Goal: Task Accomplishment & Management: Manage account settings

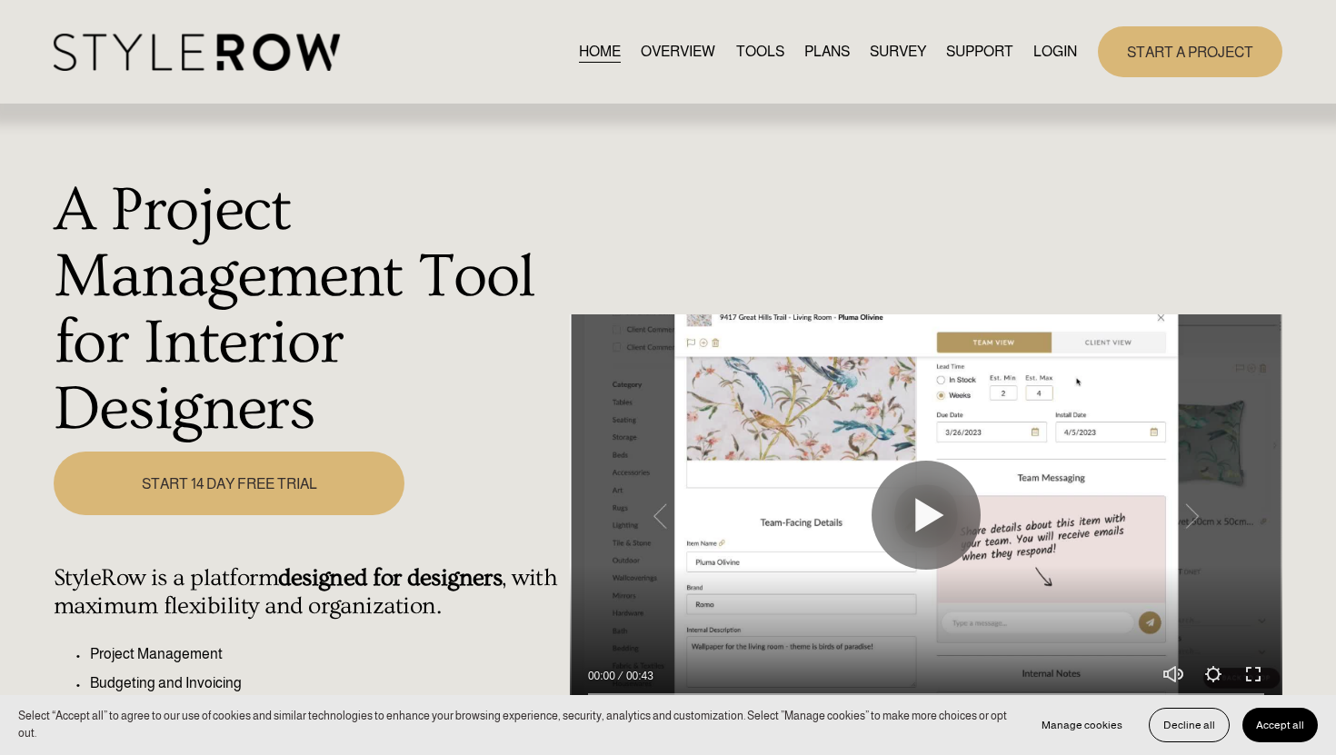
click at [1041, 47] on link "LOGIN" at bounding box center [1055, 51] width 44 height 25
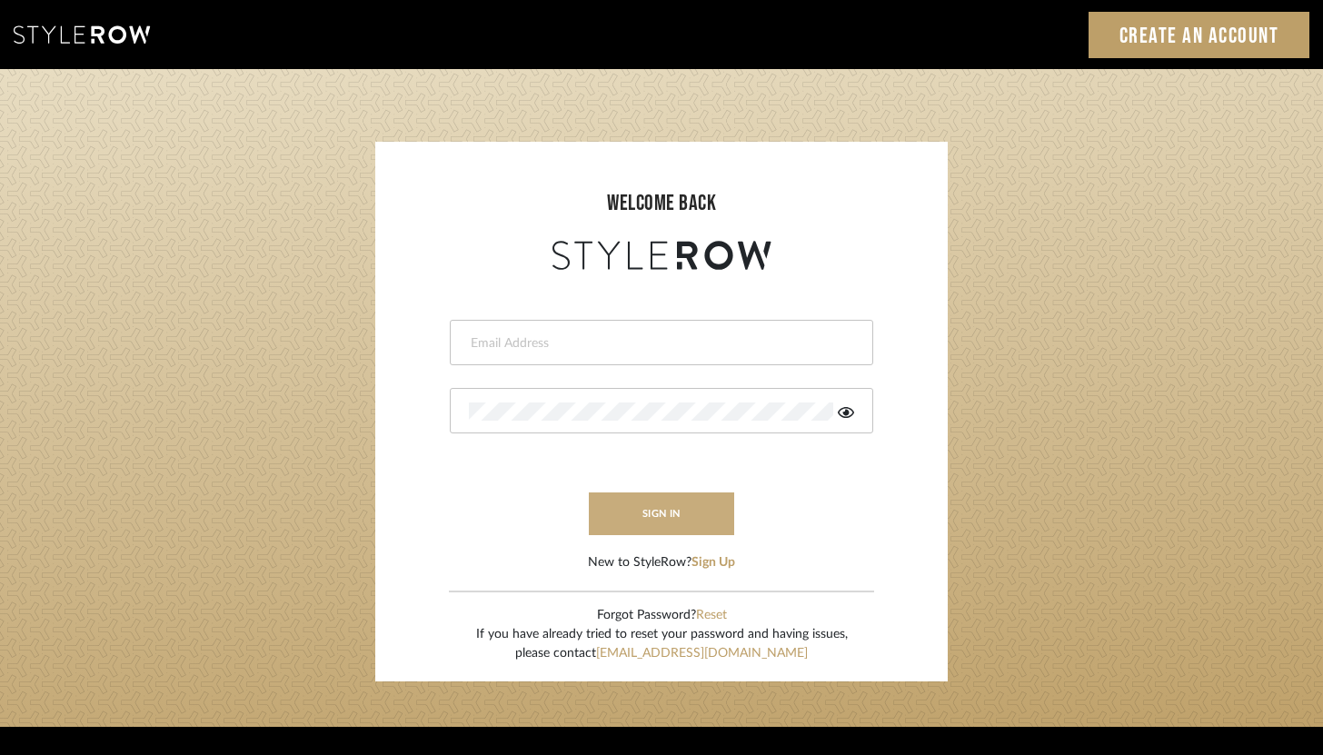
type input "brandon.hooddesigns@gmail.com"
click at [706, 499] on button "sign in" at bounding box center [661, 514] width 145 height 43
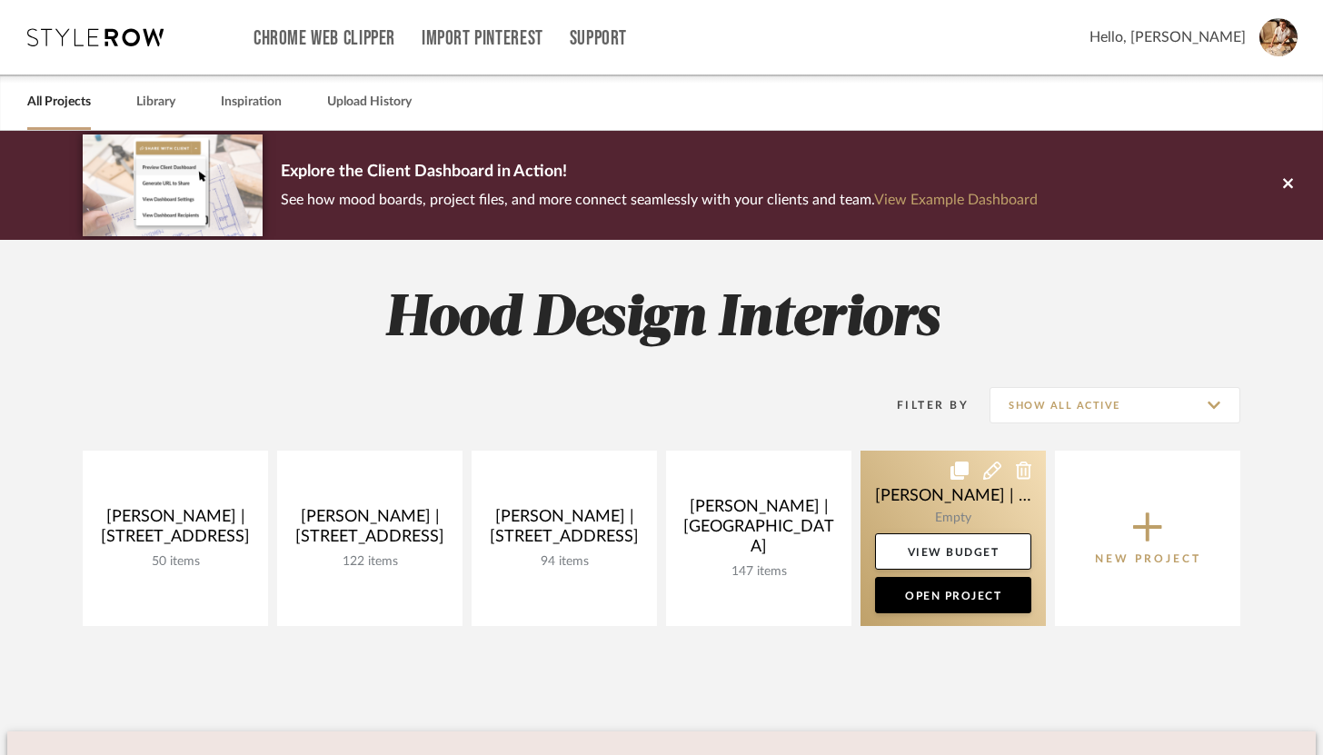
click at [926, 507] on link at bounding box center [953, 538] width 185 height 175
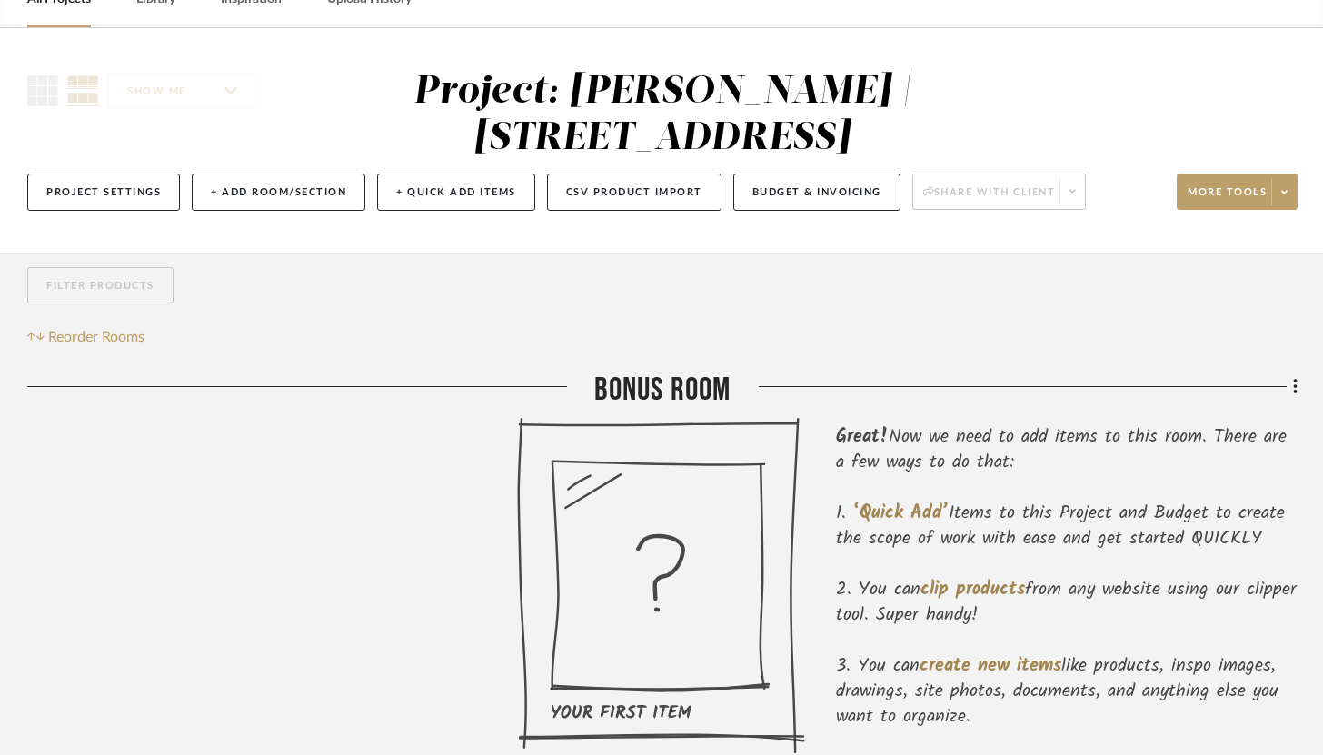
scroll to position [135, 0]
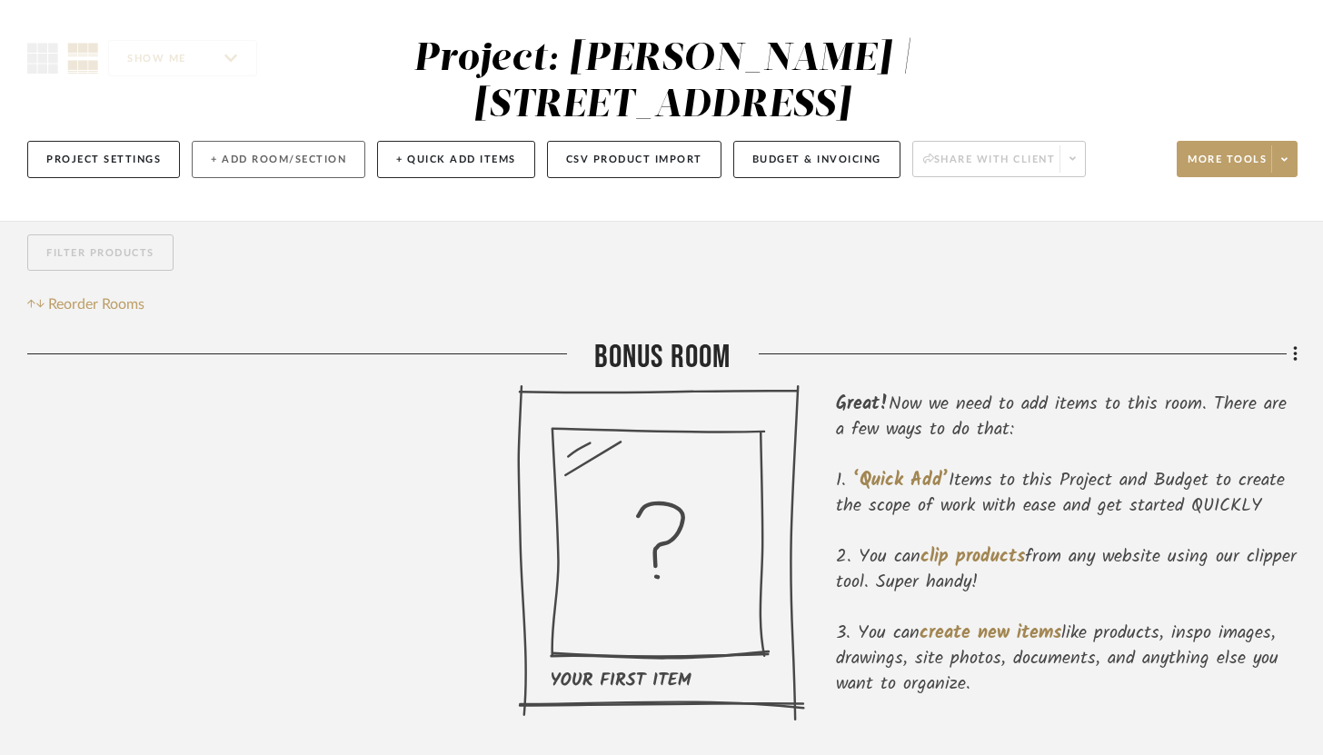
click at [317, 153] on button "+ Add Room/Section" at bounding box center [279, 159] width 174 height 37
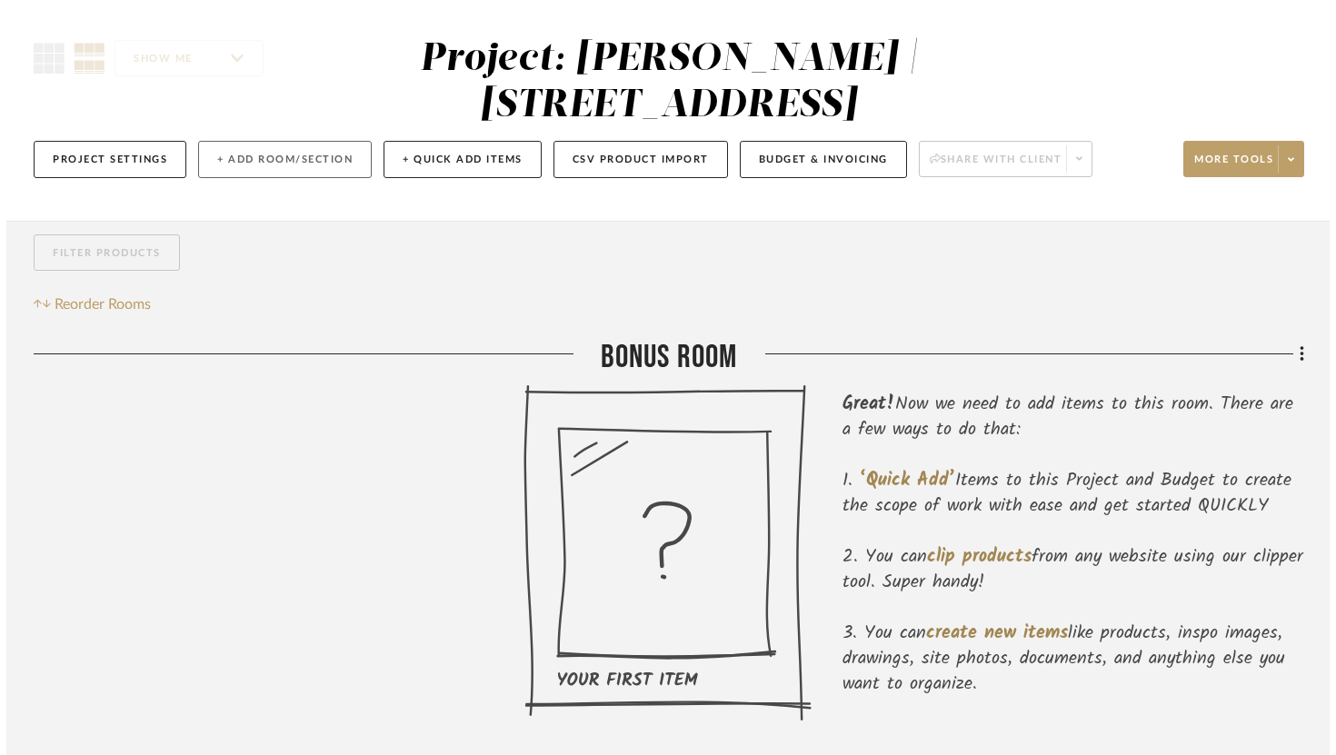
scroll to position [0, 0]
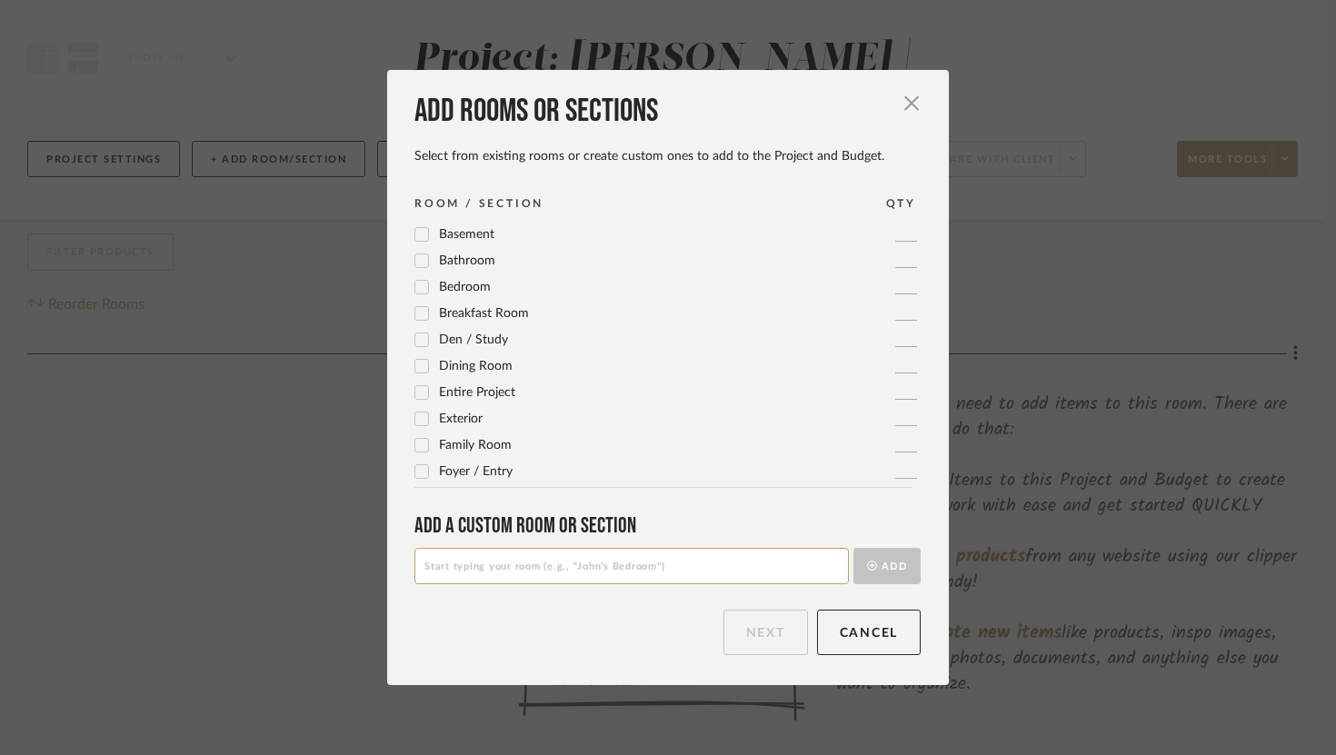
click at [578, 575] on input at bounding box center [631, 566] width 434 height 36
type input "Primary Guest Bedroom"
click at [890, 570] on button "Add" at bounding box center [887, 566] width 67 height 36
click at [765, 576] on input at bounding box center [631, 566] width 434 height 36
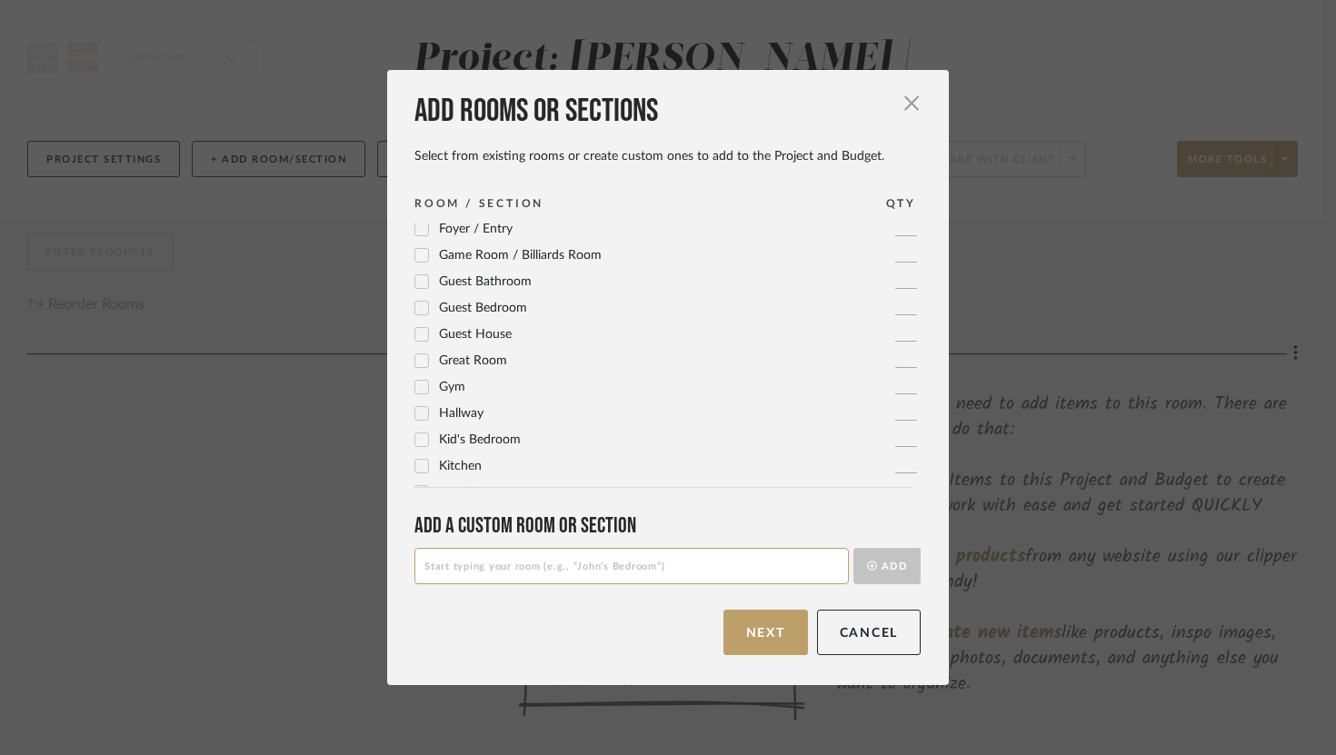
scroll to position [240, 0]
click at [682, 571] on input at bounding box center [631, 566] width 434 height 36
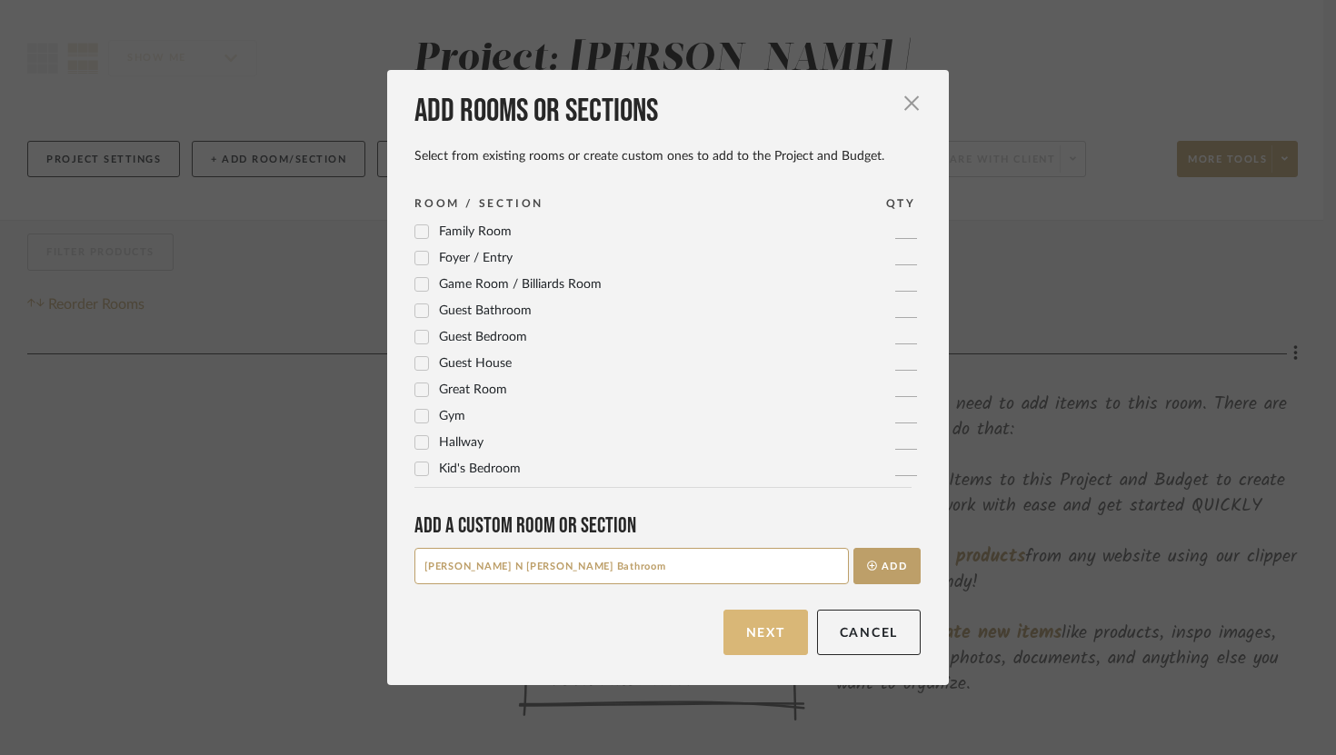
type input "Jack N Jill Bathroom"
click at [760, 637] on button "Next" at bounding box center [766, 632] width 85 height 45
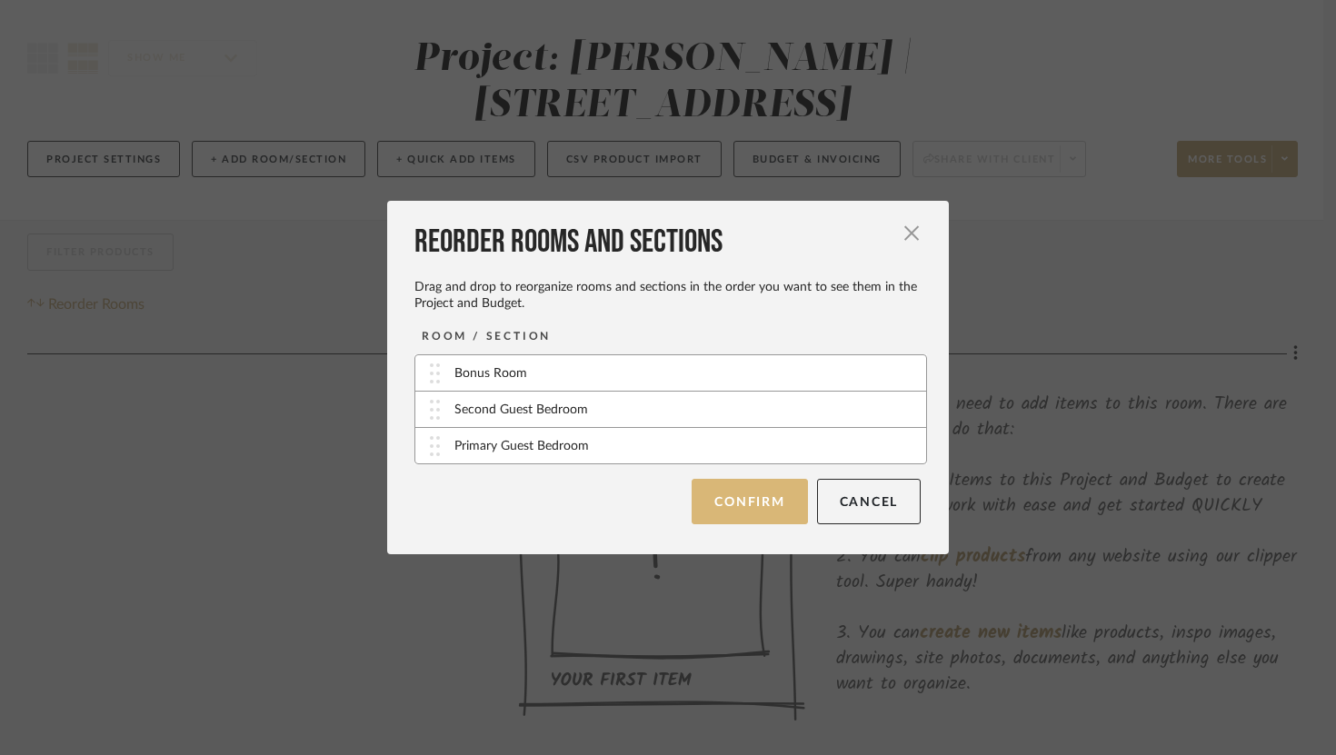
click at [770, 516] on button "Confirm" at bounding box center [749, 501] width 115 height 45
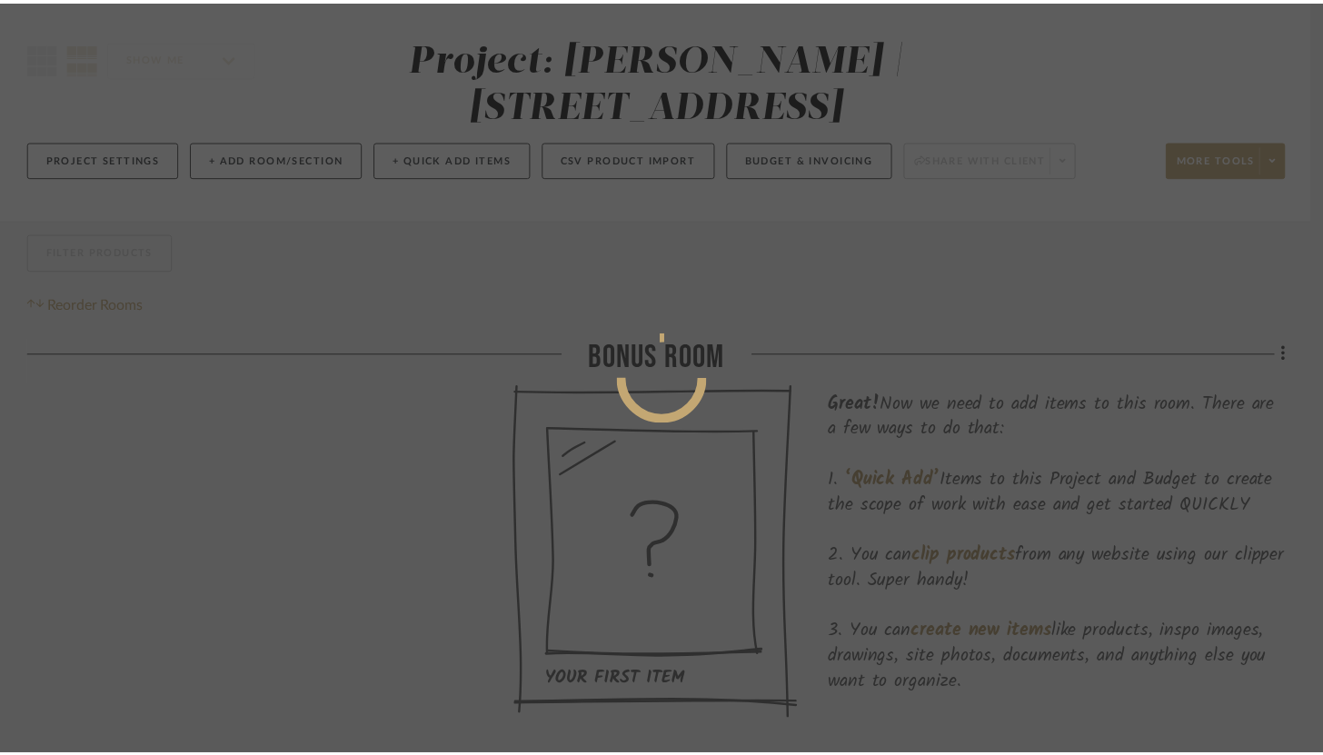
scroll to position [135, 0]
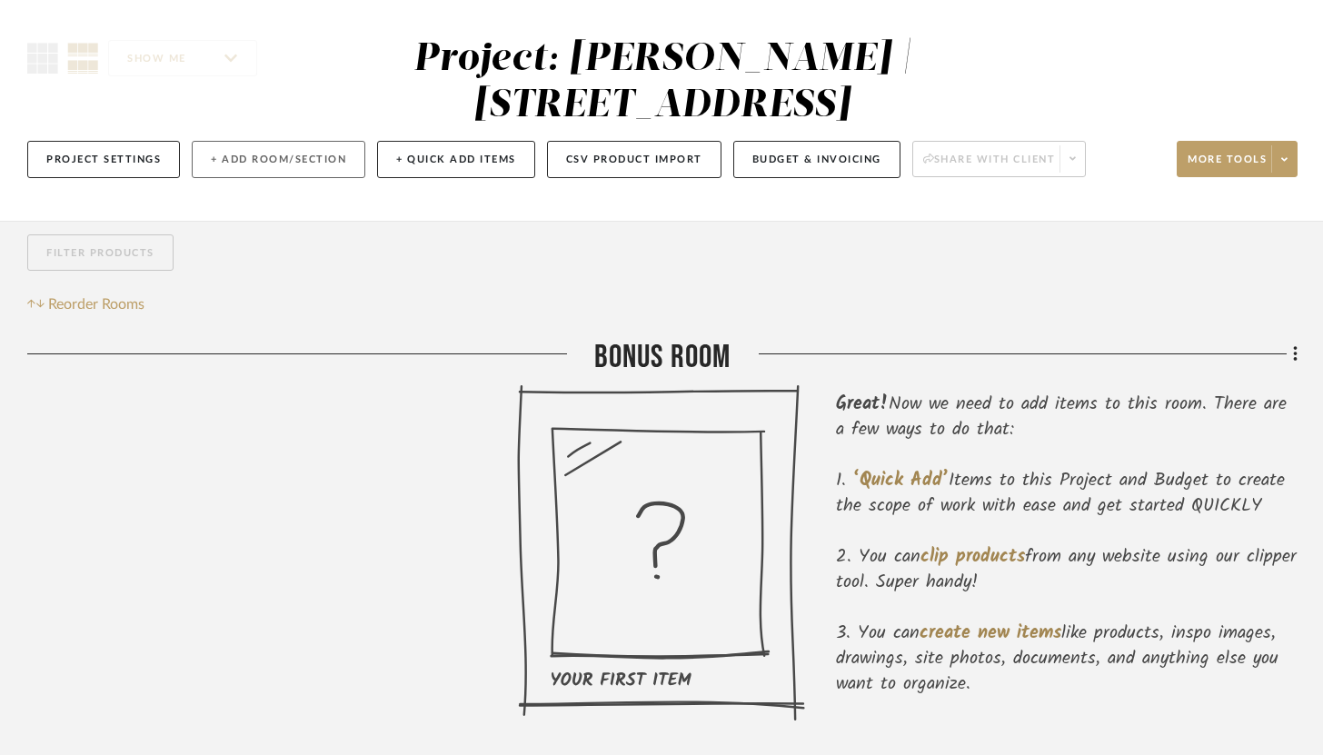
click at [317, 142] on button "+ Add Room/Section" at bounding box center [279, 159] width 174 height 37
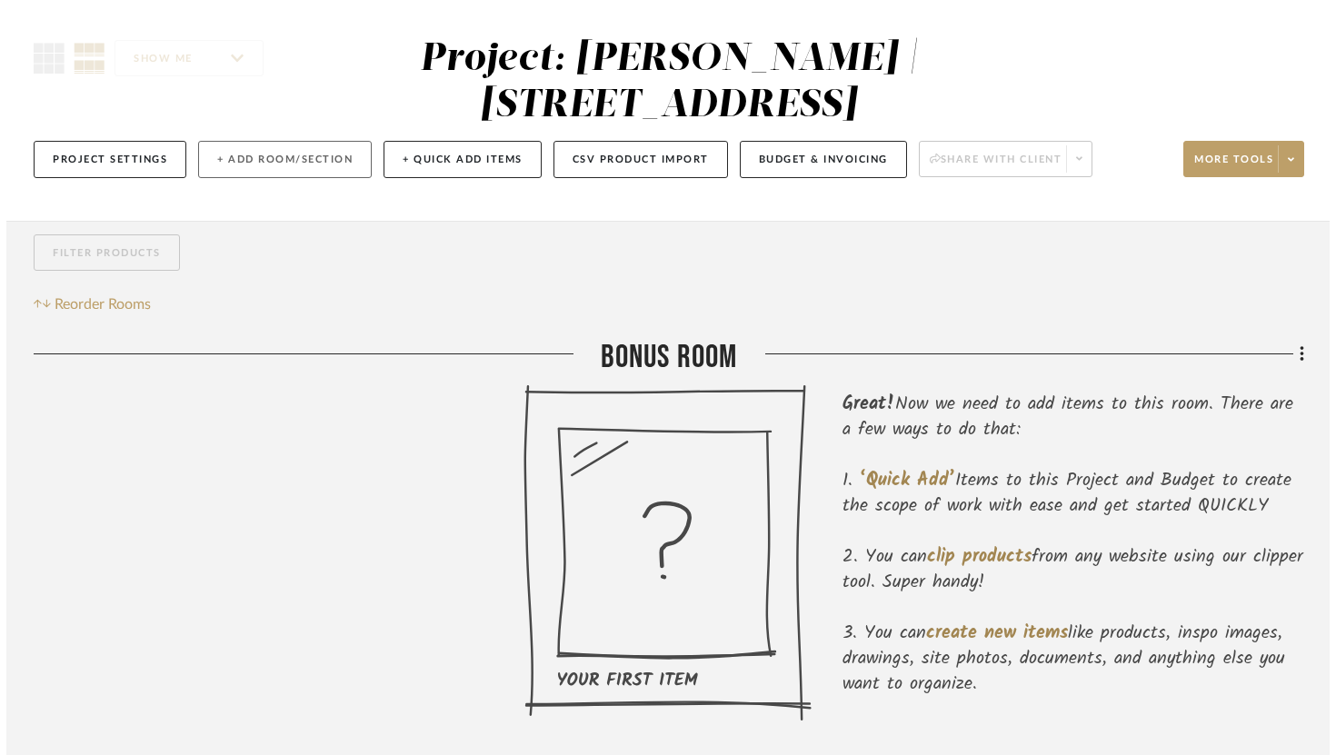
scroll to position [0, 0]
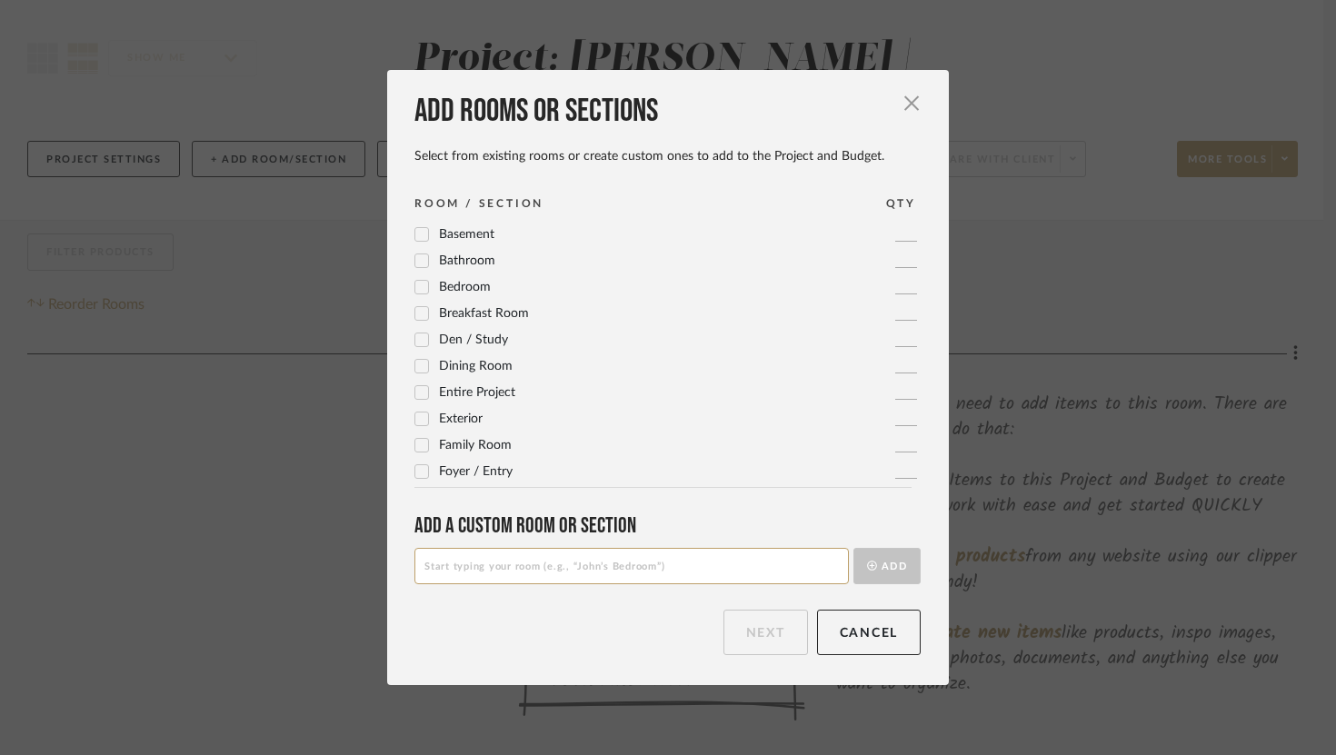
click at [550, 558] on input at bounding box center [631, 566] width 434 height 36
click at [455, 564] on input "Abigails Bedroom" at bounding box center [631, 566] width 434 height 36
type input "Abigail's Bedroom"
click at [873, 553] on button "Add" at bounding box center [887, 566] width 67 height 36
click at [656, 578] on input at bounding box center [631, 566] width 434 height 36
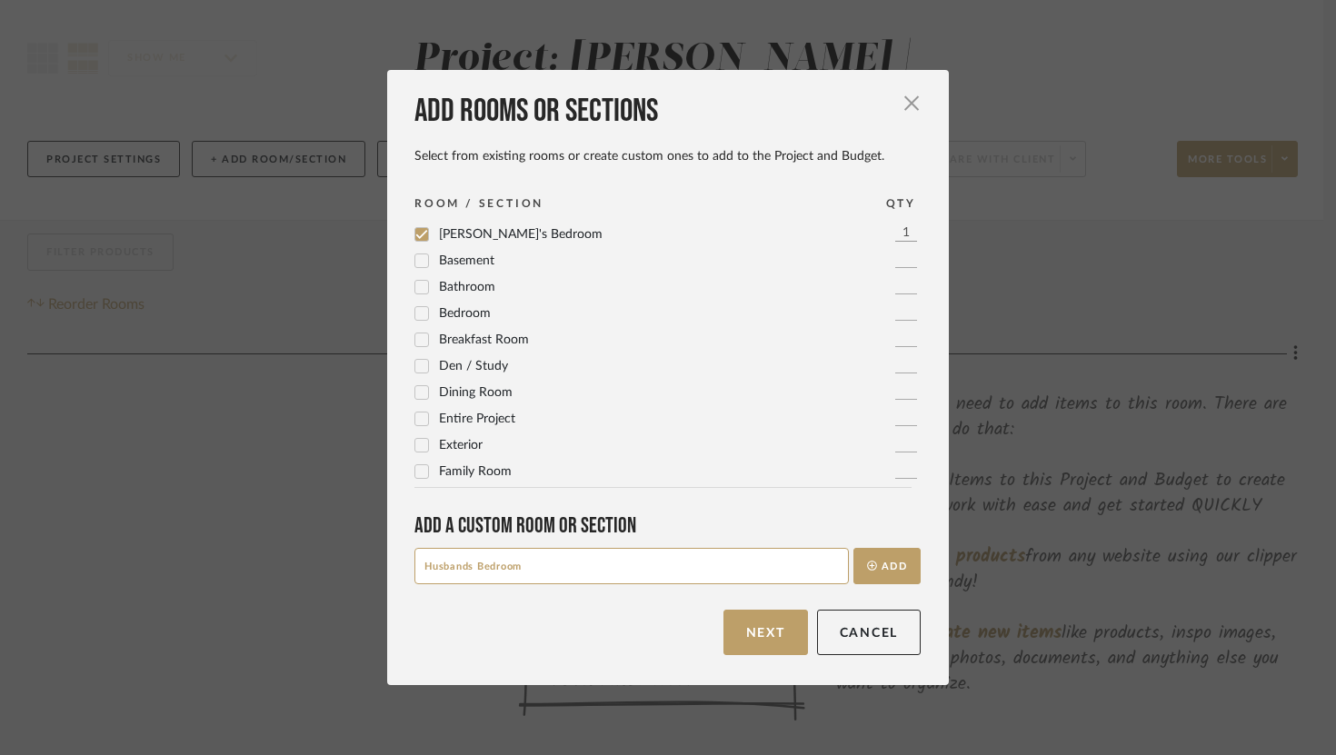
click at [464, 565] on input "Husbands Bedroom" at bounding box center [631, 566] width 434 height 36
type input "Husband's Bedroom"
click at [756, 624] on button "Next" at bounding box center [766, 632] width 85 height 45
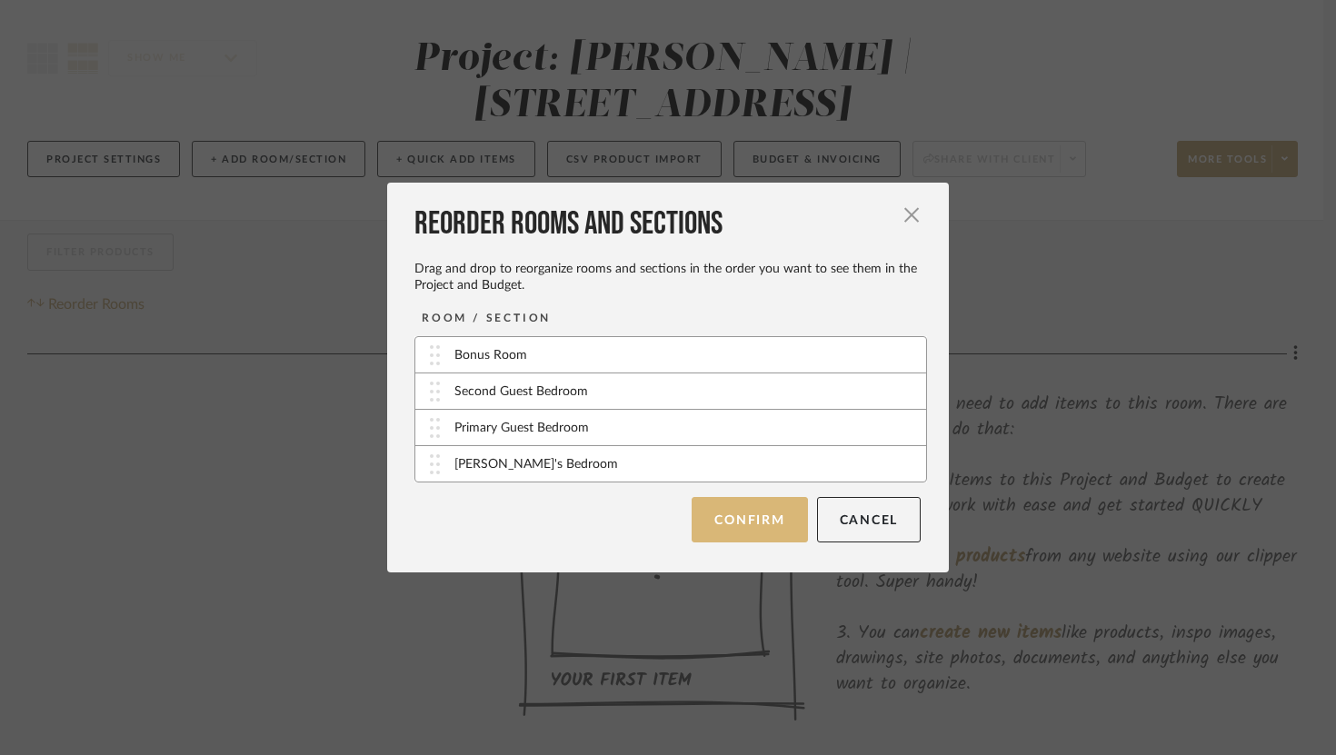
click at [731, 521] on button "Confirm" at bounding box center [749, 519] width 115 height 45
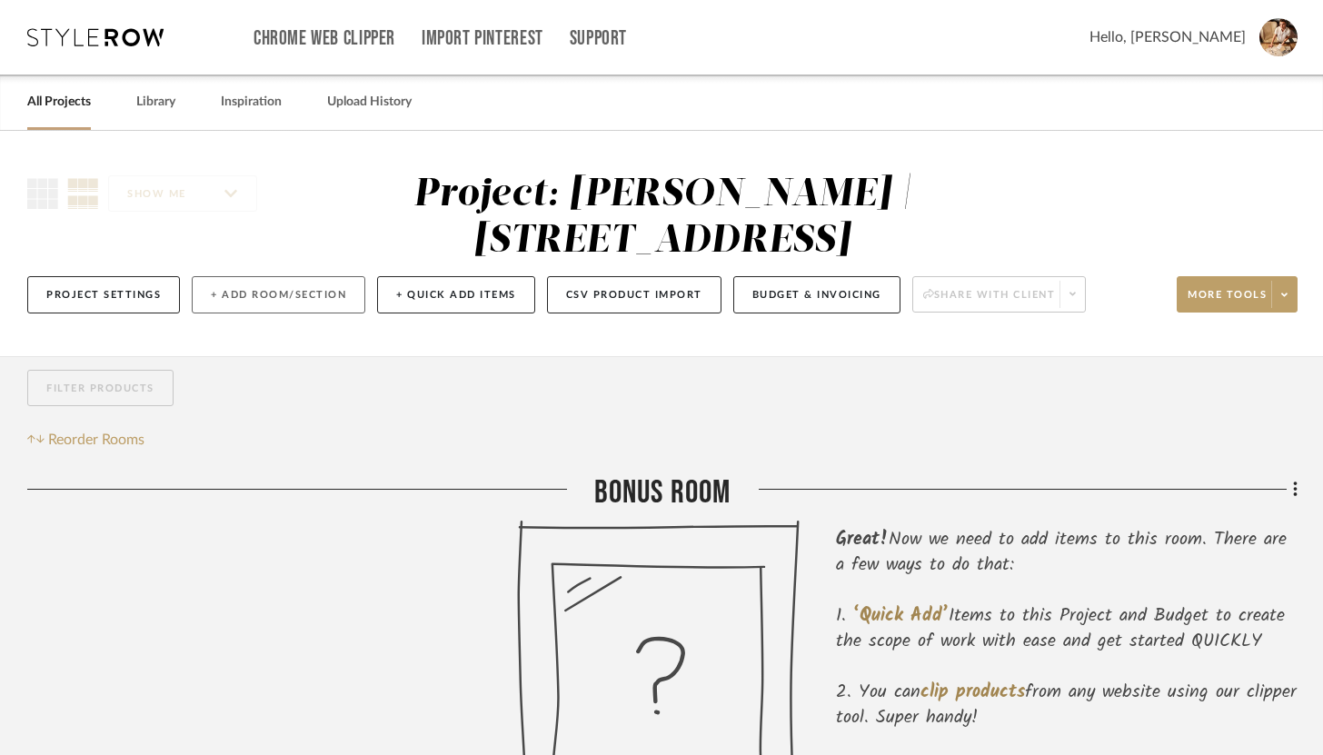
click at [285, 298] on button "+ Add Room/Section" at bounding box center [279, 294] width 174 height 37
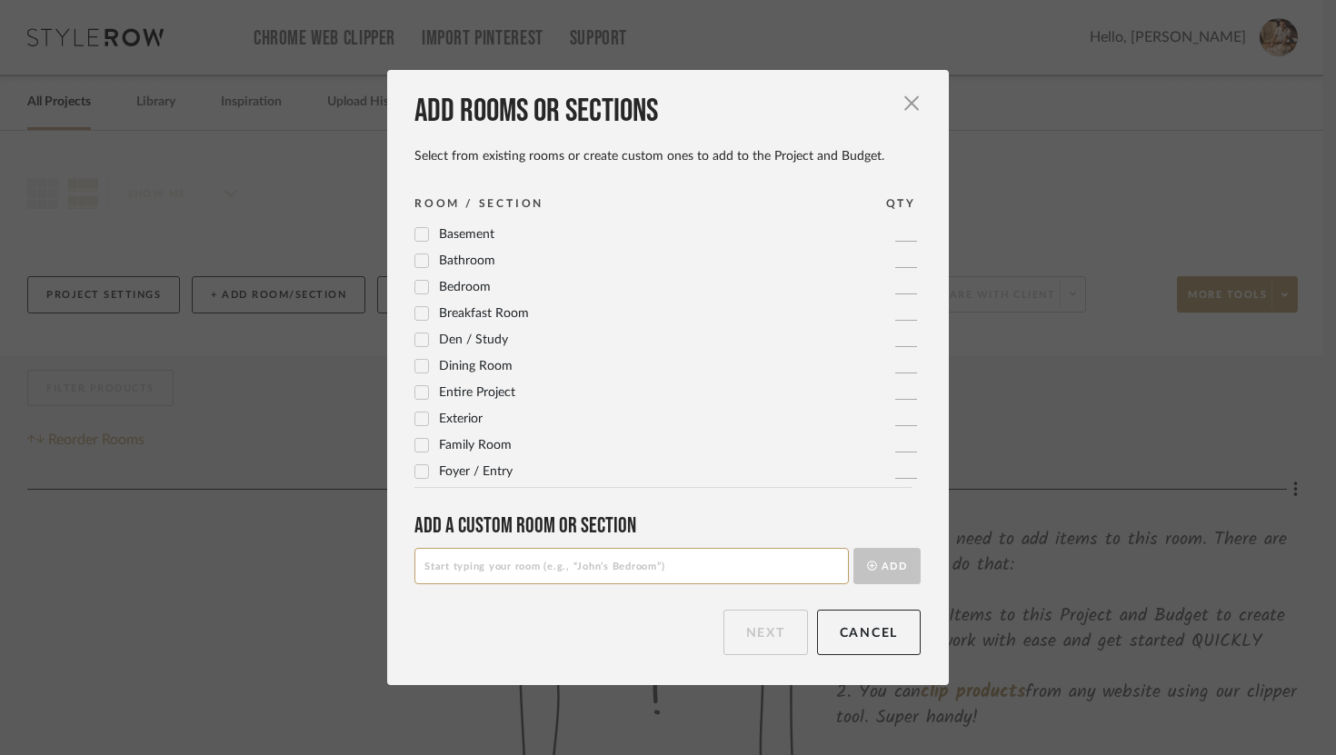
click at [515, 566] on input at bounding box center [631, 566] width 434 height 36
type input "Husbands Bathroom"
click at [883, 574] on button "Add" at bounding box center [887, 566] width 67 height 36
click at [761, 644] on button "Next" at bounding box center [766, 632] width 85 height 45
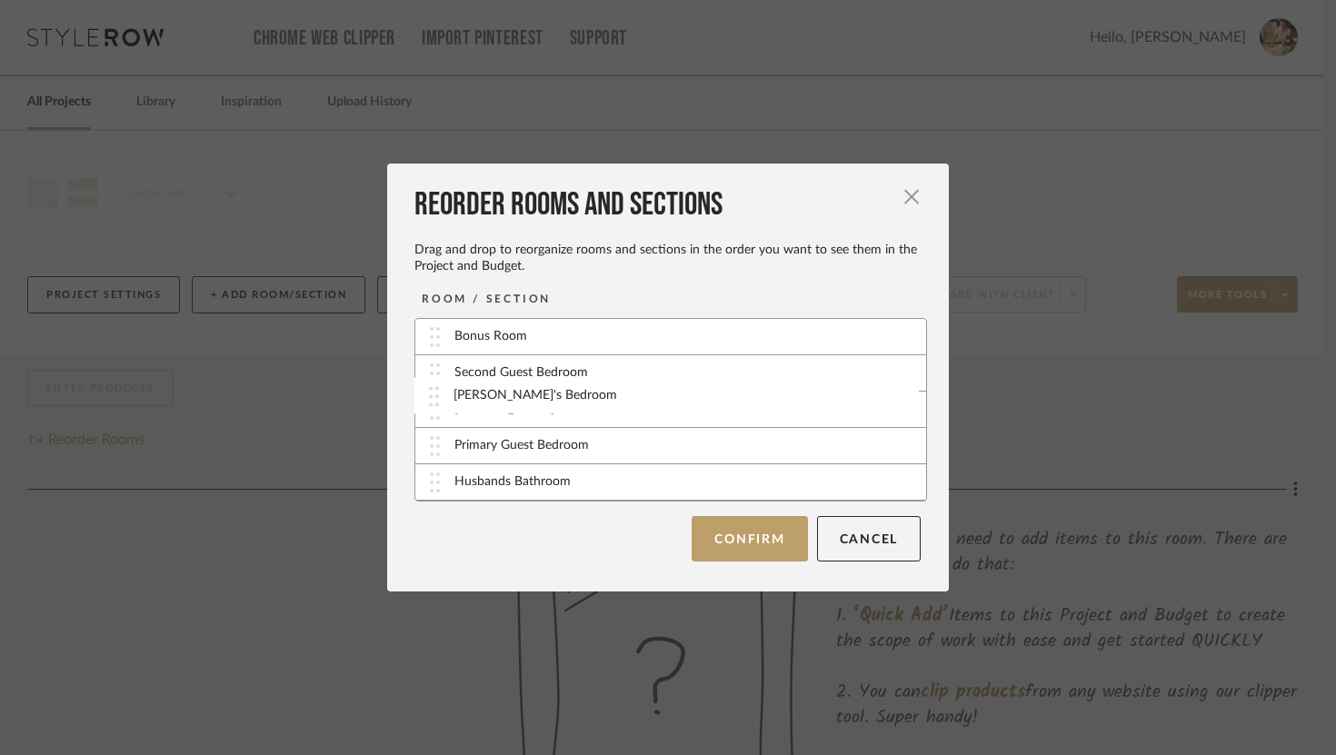
drag, startPoint x: 441, startPoint y: 449, endPoint x: 446, endPoint y: 398, distance: 51.2
drag, startPoint x: 436, startPoint y: 444, endPoint x: 433, endPoint y: 335, distance: 109.1
drag, startPoint x: 433, startPoint y: 363, endPoint x: 440, endPoint y: 438, distance: 75.8
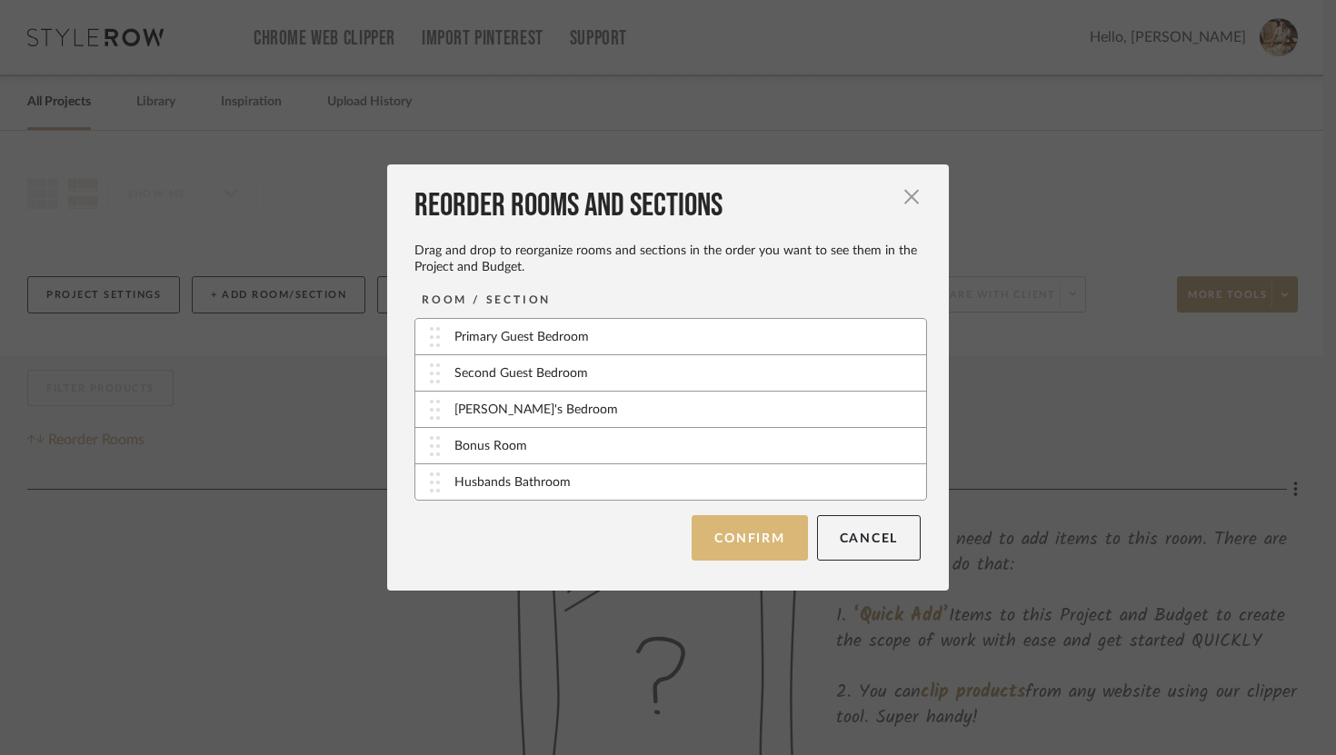
click at [769, 537] on button "Confirm" at bounding box center [749, 537] width 115 height 45
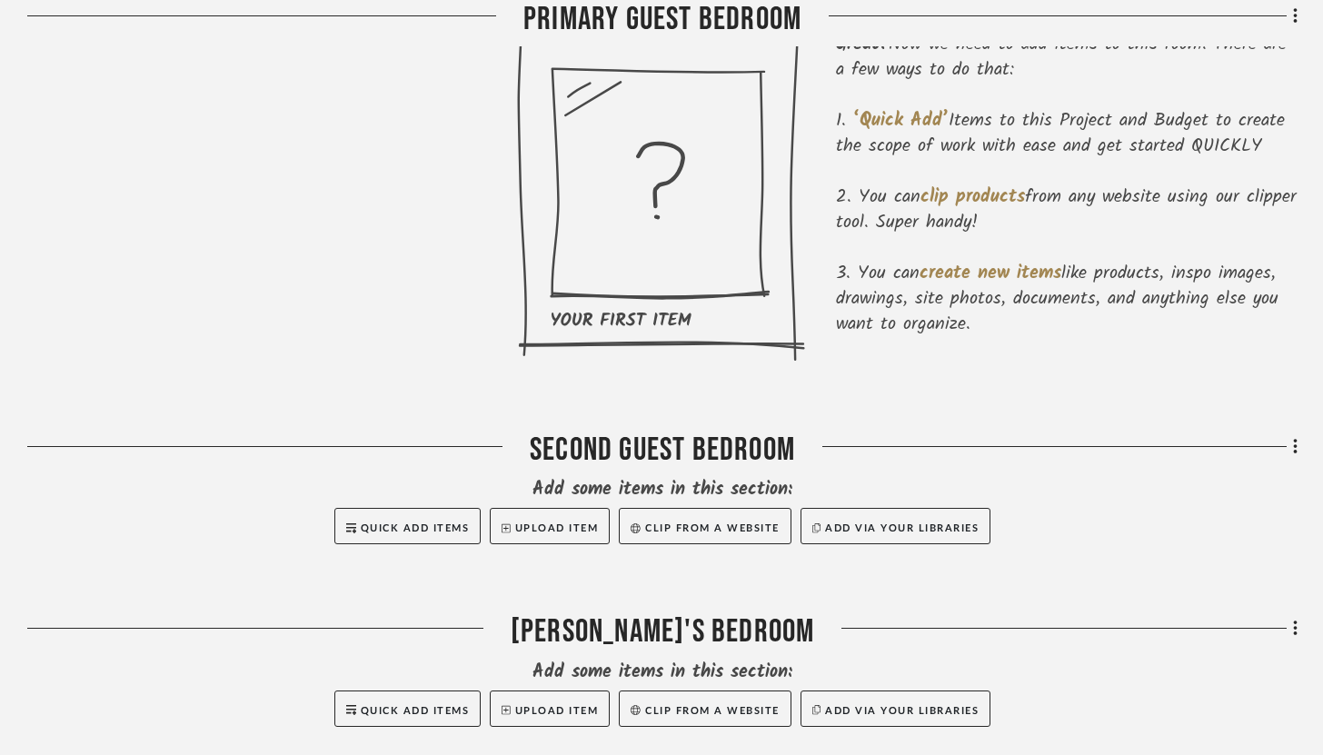
scroll to position [555, 0]
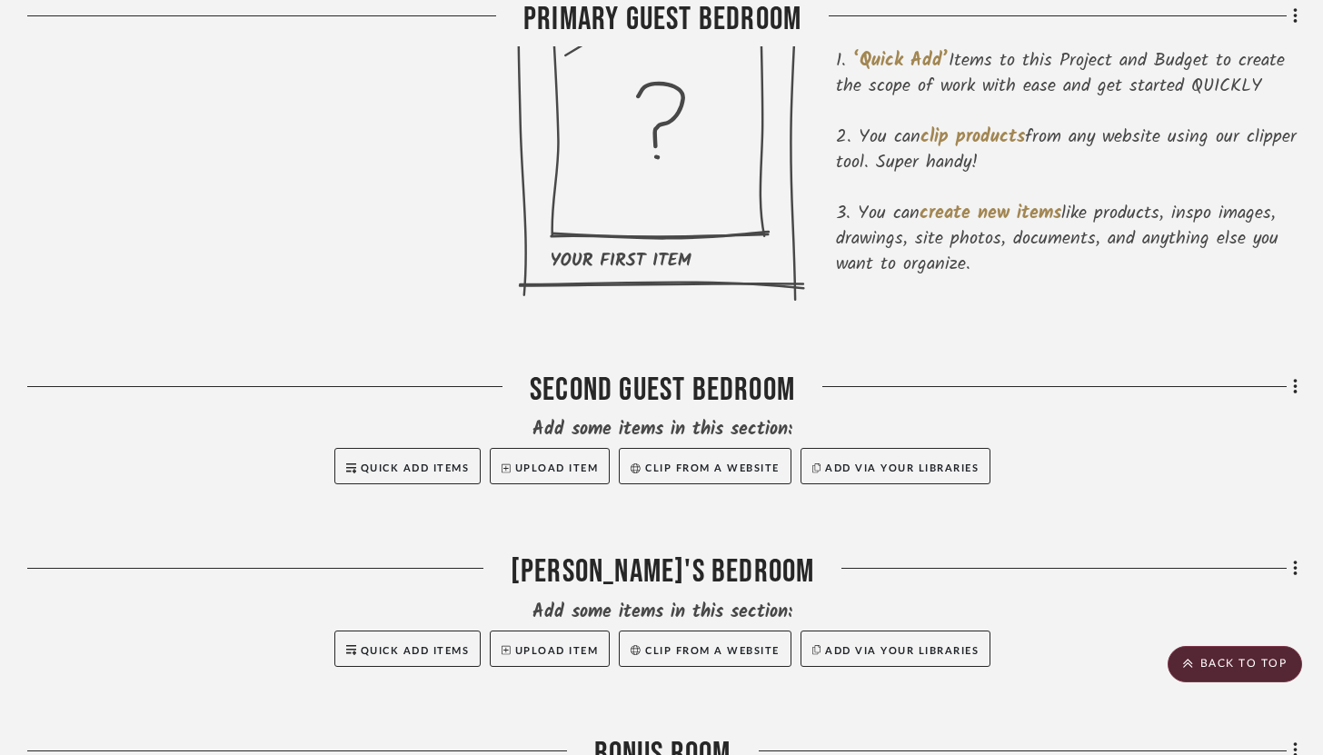
click at [1299, 387] on div "Filter by keyword, category or name prior to exporting to Excel or Bulk Actions…" at bounding box center [661, 457] width 1323 height 1312
click at [1295, 387] on icon at bounding box center [1295, 386] width 4 height 15
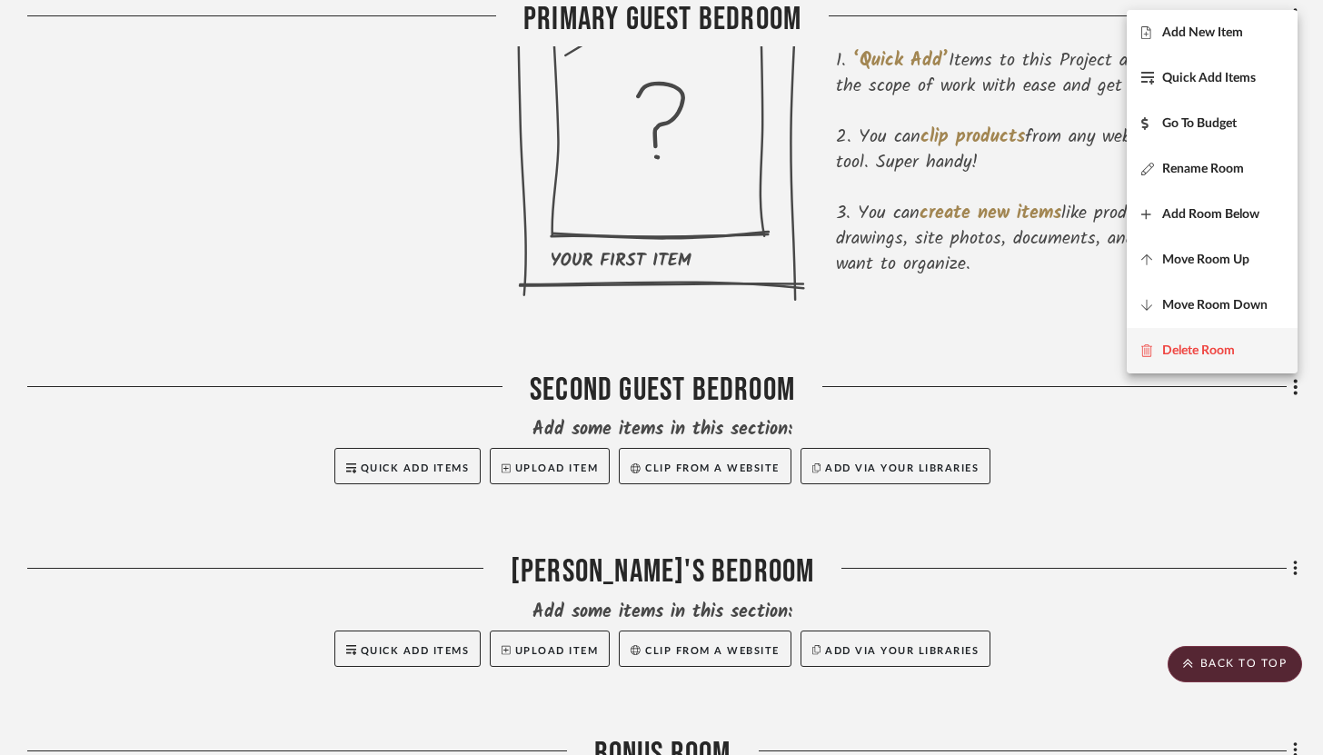
click at [1246, 361] on button "Delete Room" at bounding box center [1212, 350] width 171 height 45
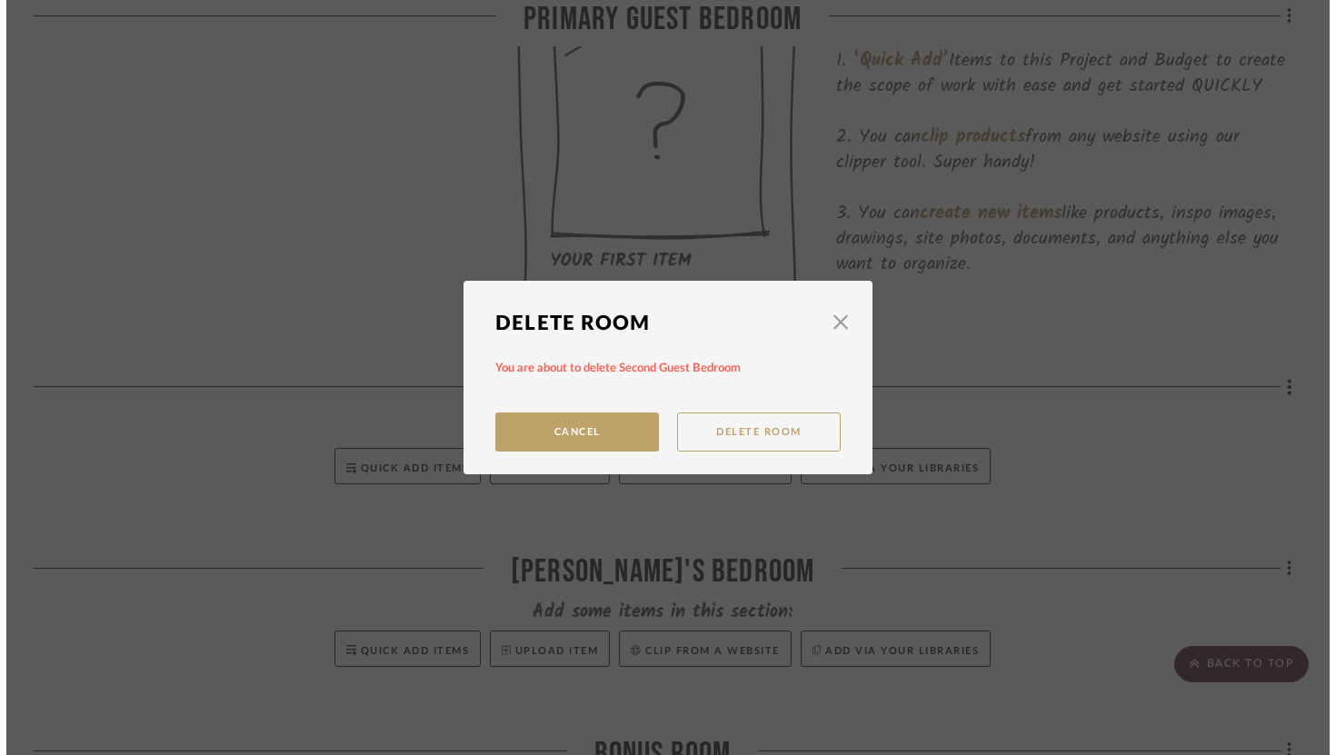
scroll to position [0, 0]
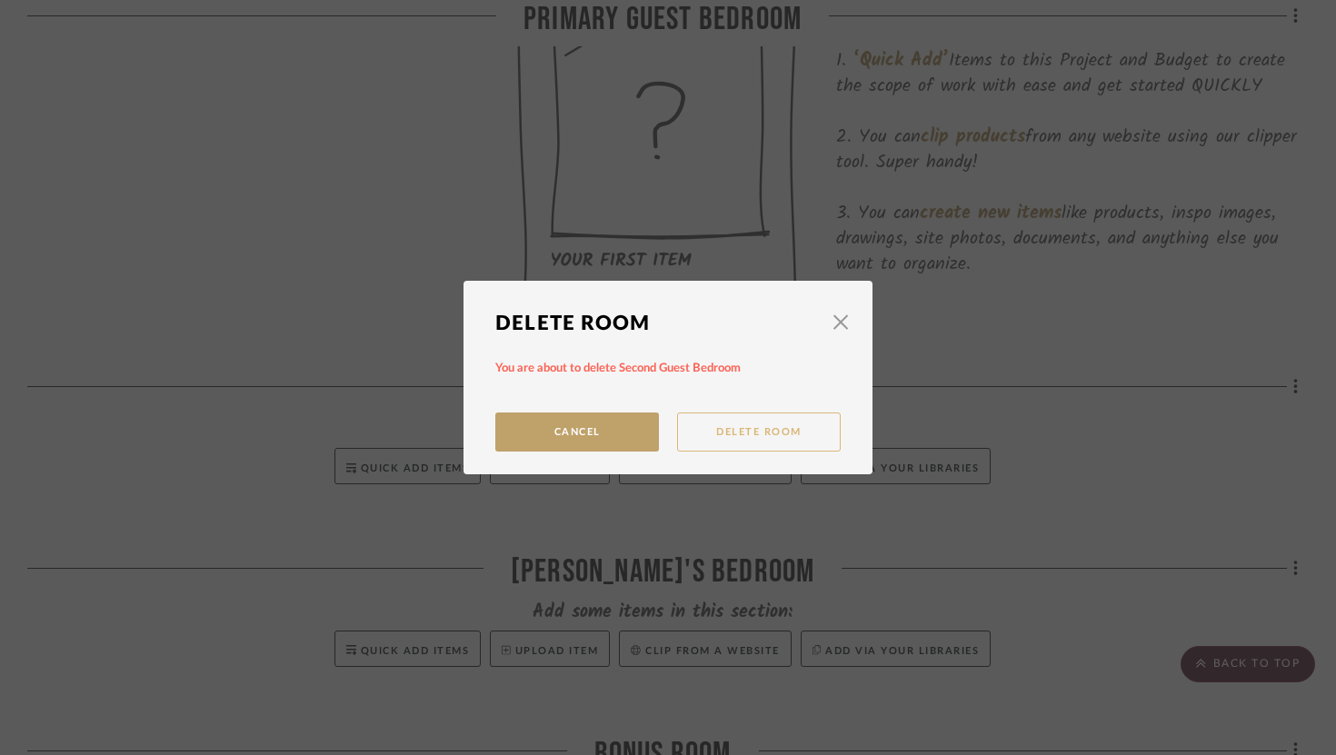
click at [753, 434] on button "Delete Room" at bounding box center [759, 432] width 164 height 39
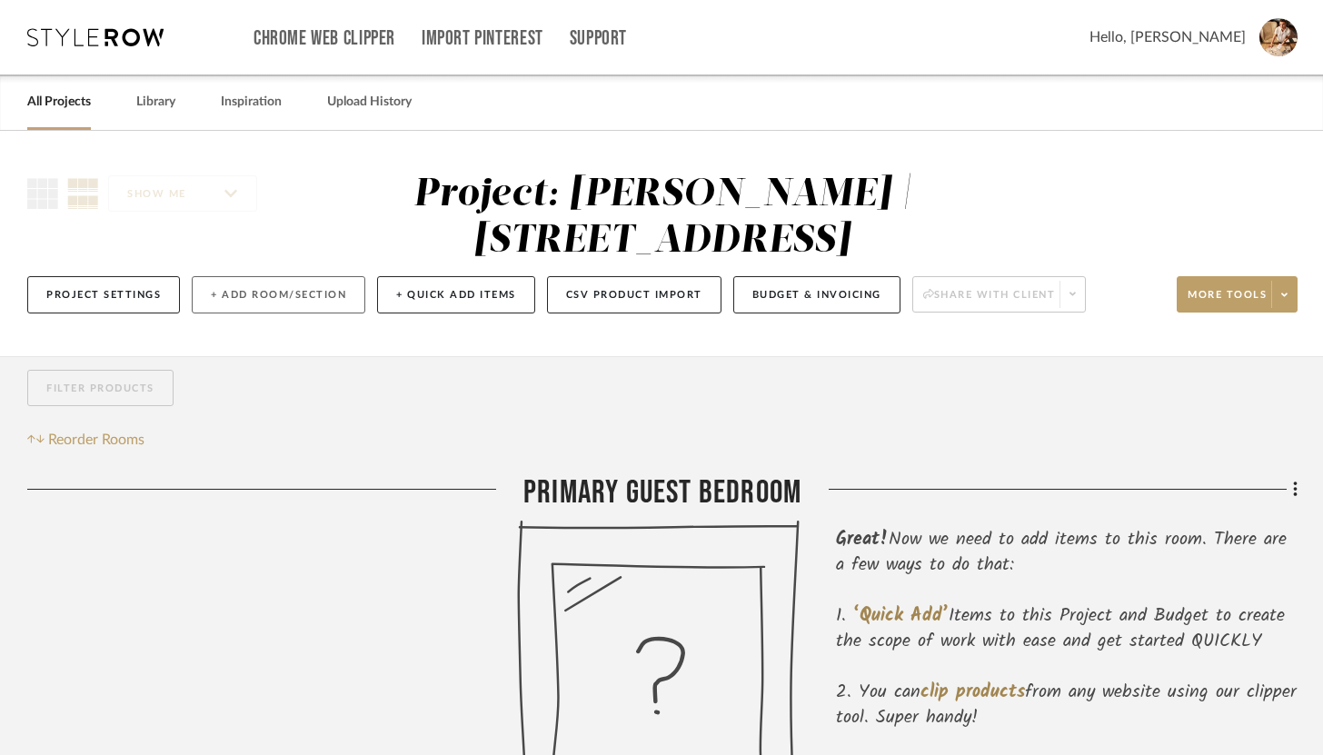
click at [262, 286] on button "+ Add Room/Section" at bounding box center [279, 294] width 174 height 37
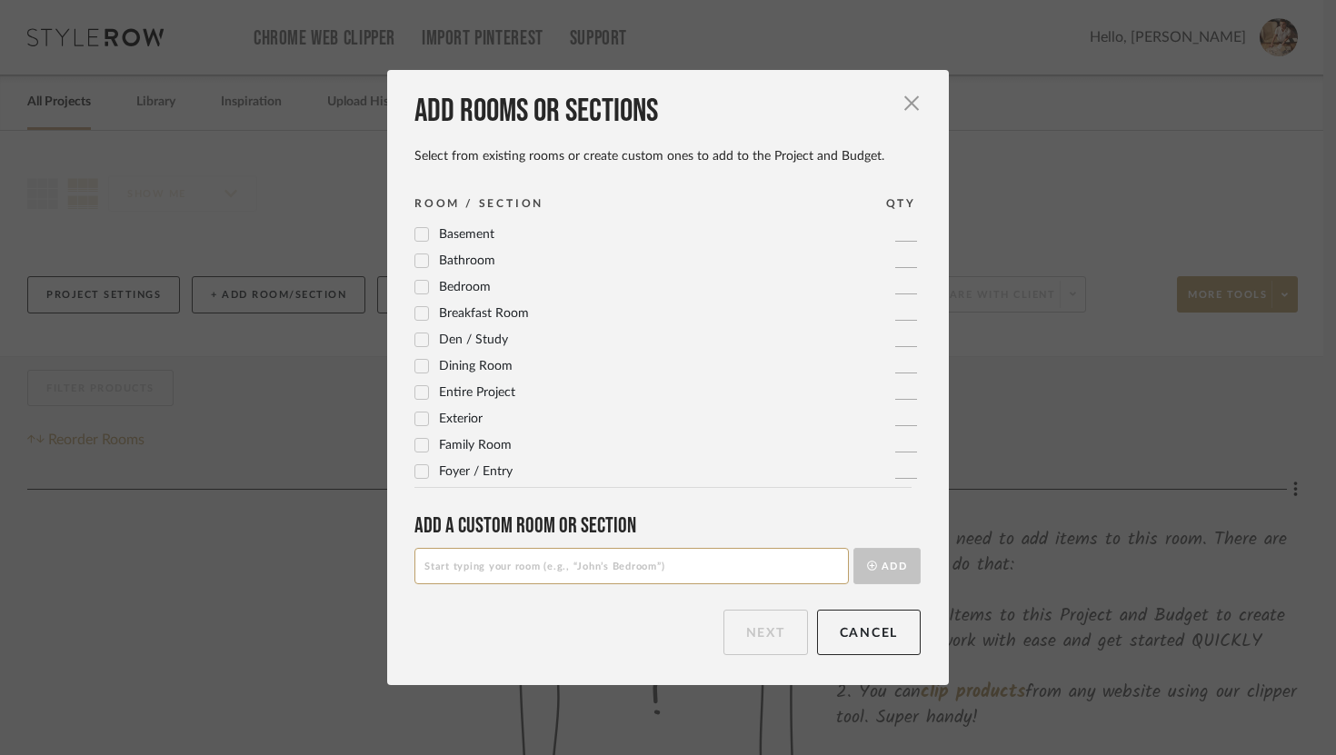
click at [500, 587] on div "Add rooms or sections Select from existing rooms or create custom ones to add t…" at bounding box center [668, 377] width 562 height 614
click at [504, 573] on input at bounding box center [631, 566] width 434 height 36
type input "Jack N Jill Bathroom"
click at [889, 568] on button "Add" at bounding box center [887, 566] width 67 height 36
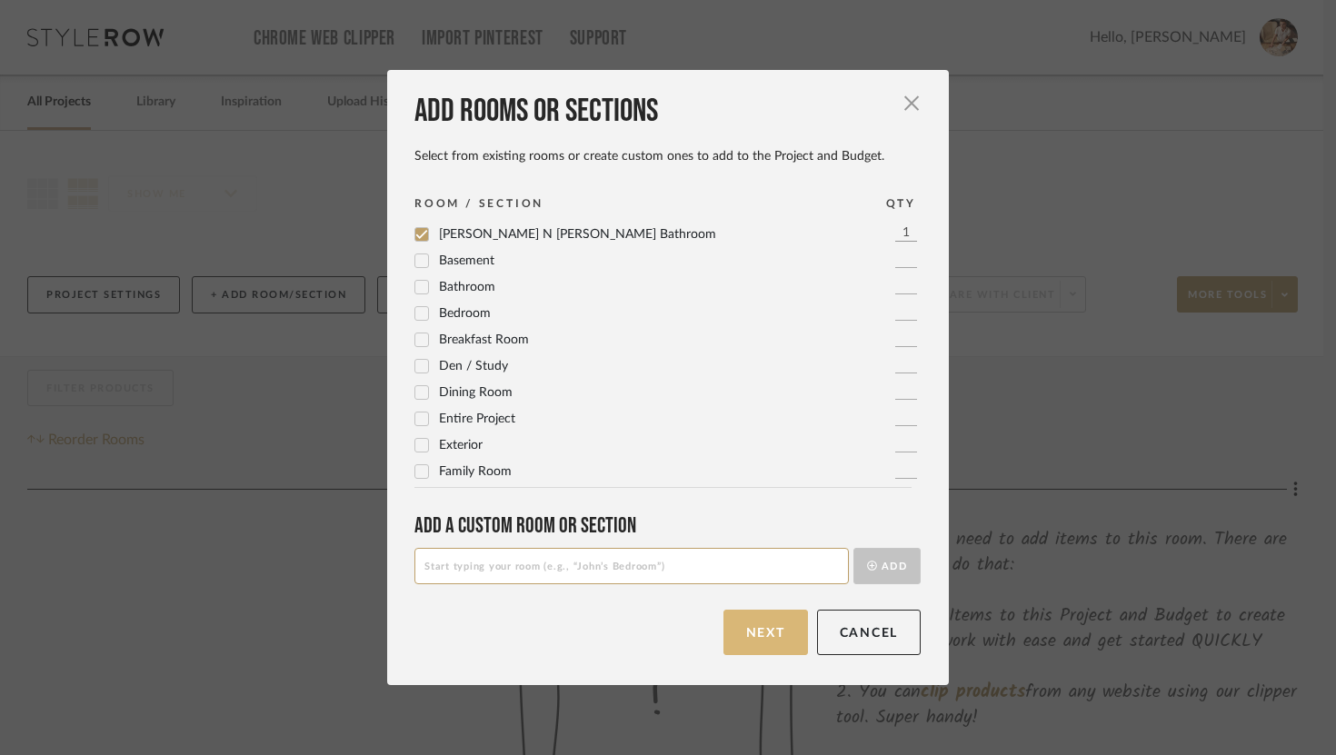
click at [764, 621] on button "Next" at bounding box center [766, 632] width 85 height 45
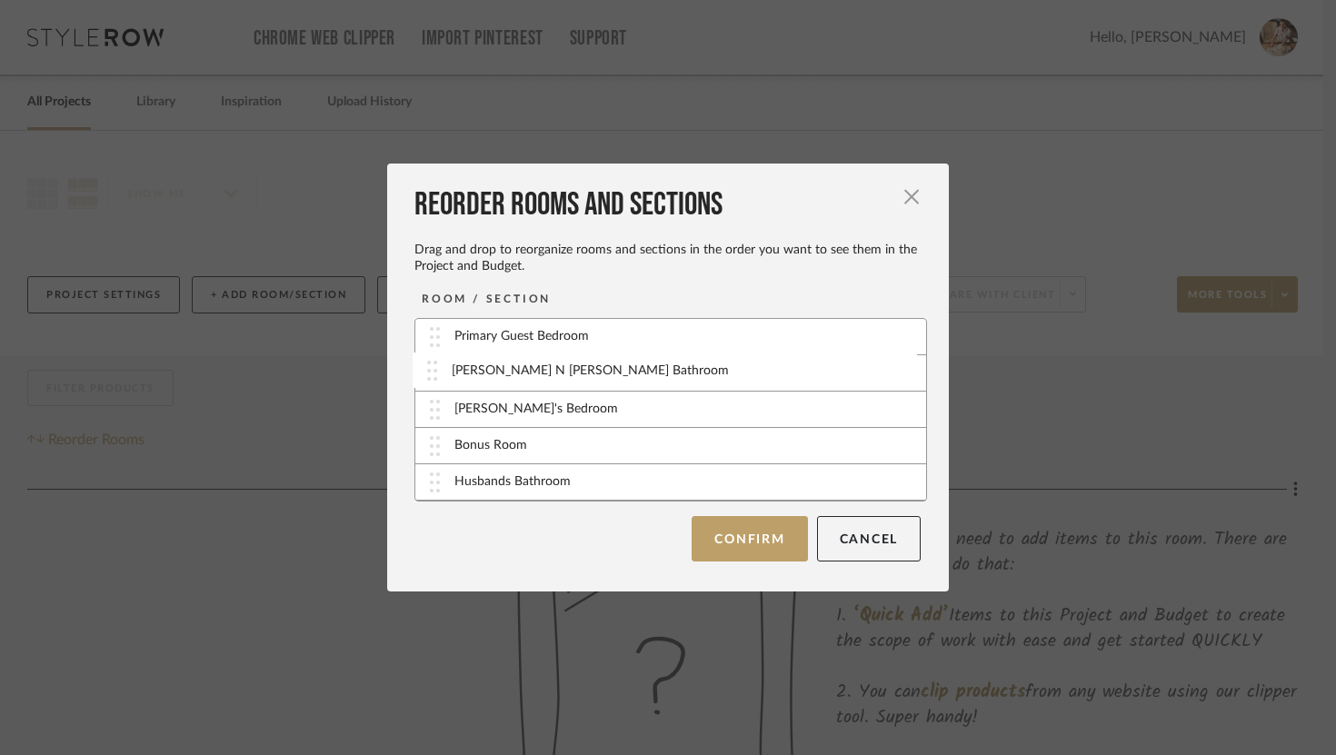
drag, startPoint x: 432, startPoint y: 488, endPoint x: 435, endPoint y: 375, distance: 112.8
click at [734, 533] on button "Confirm" at bounding box center [749, 537] width 115 height 45
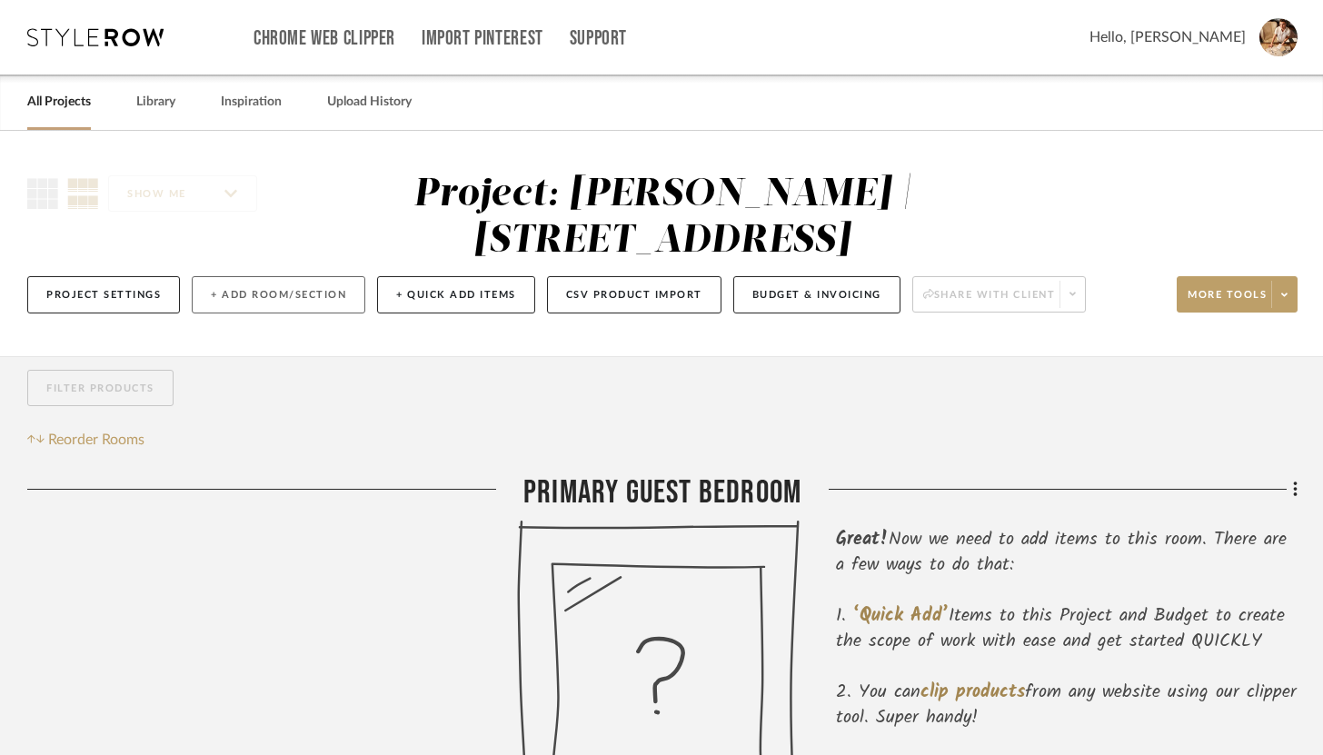
click at [255, 302] on button "+ Add Room/Section" at bounding box center [279, 294] width 174 height 37
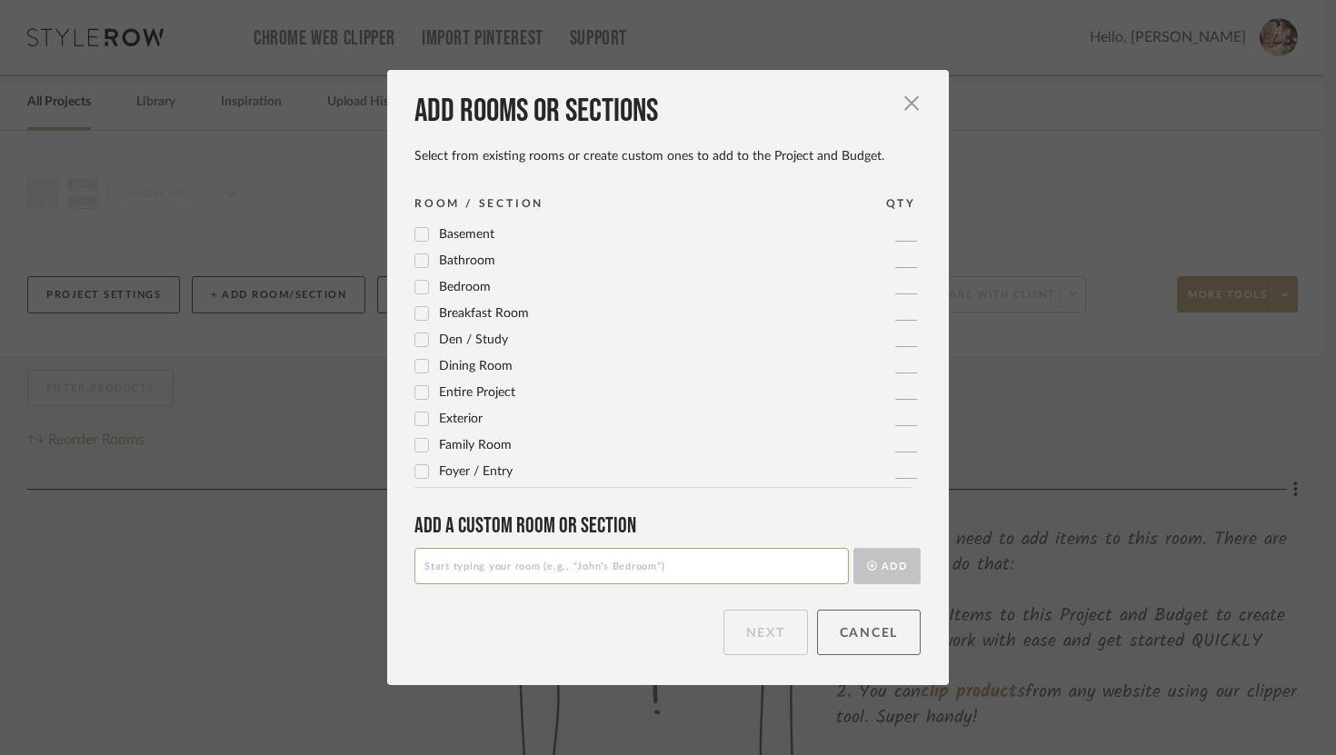
click at [871, 646] on button "Cancel" at bounding box center [869, 632] width 105 height 45
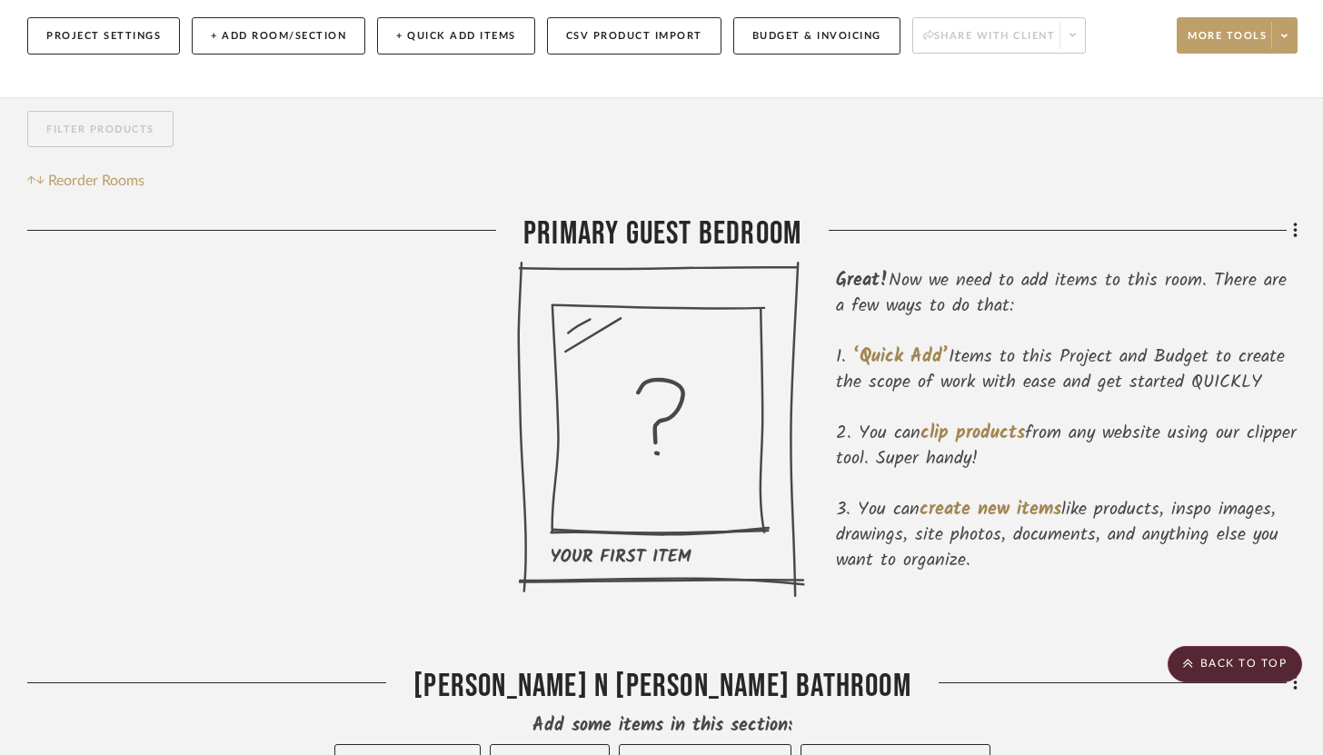
scroll to position [115, 0]
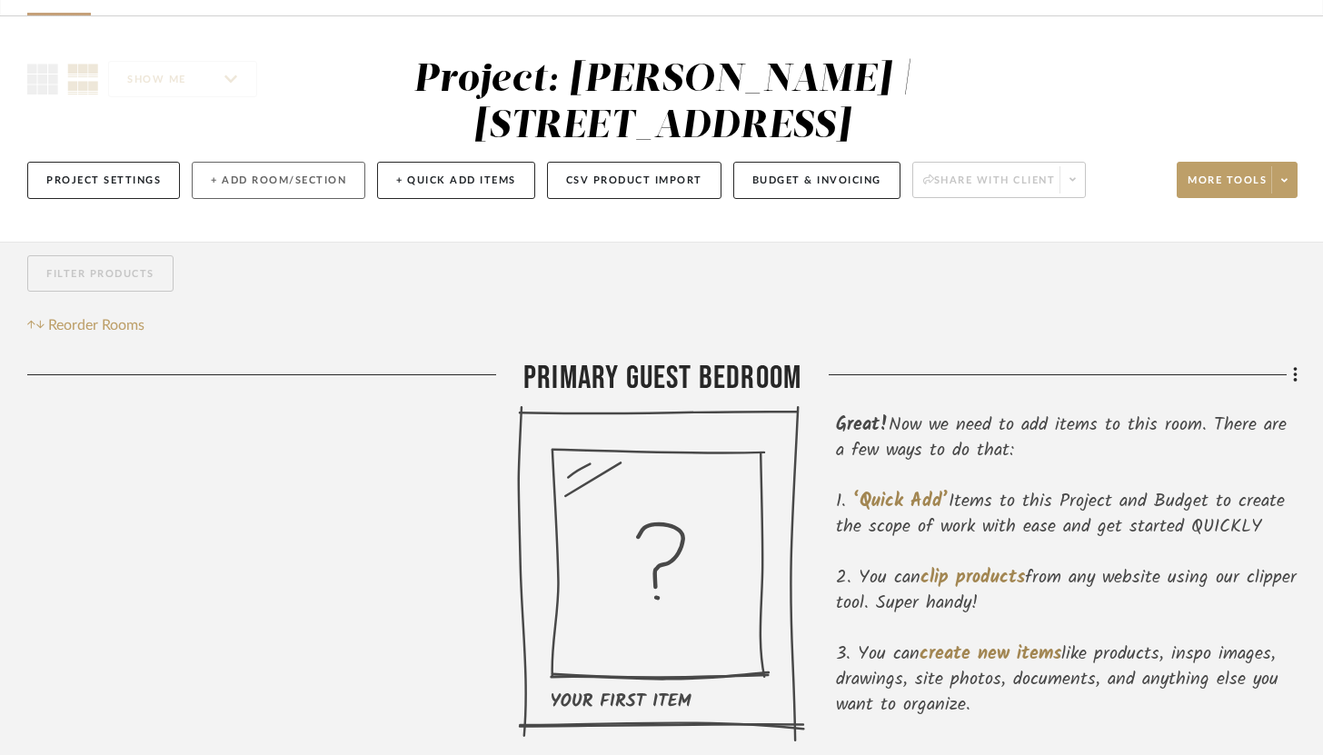
click at [313, 179] on button "+ Add Room/Section" at bounding box center [279, 180] width 174 height 37
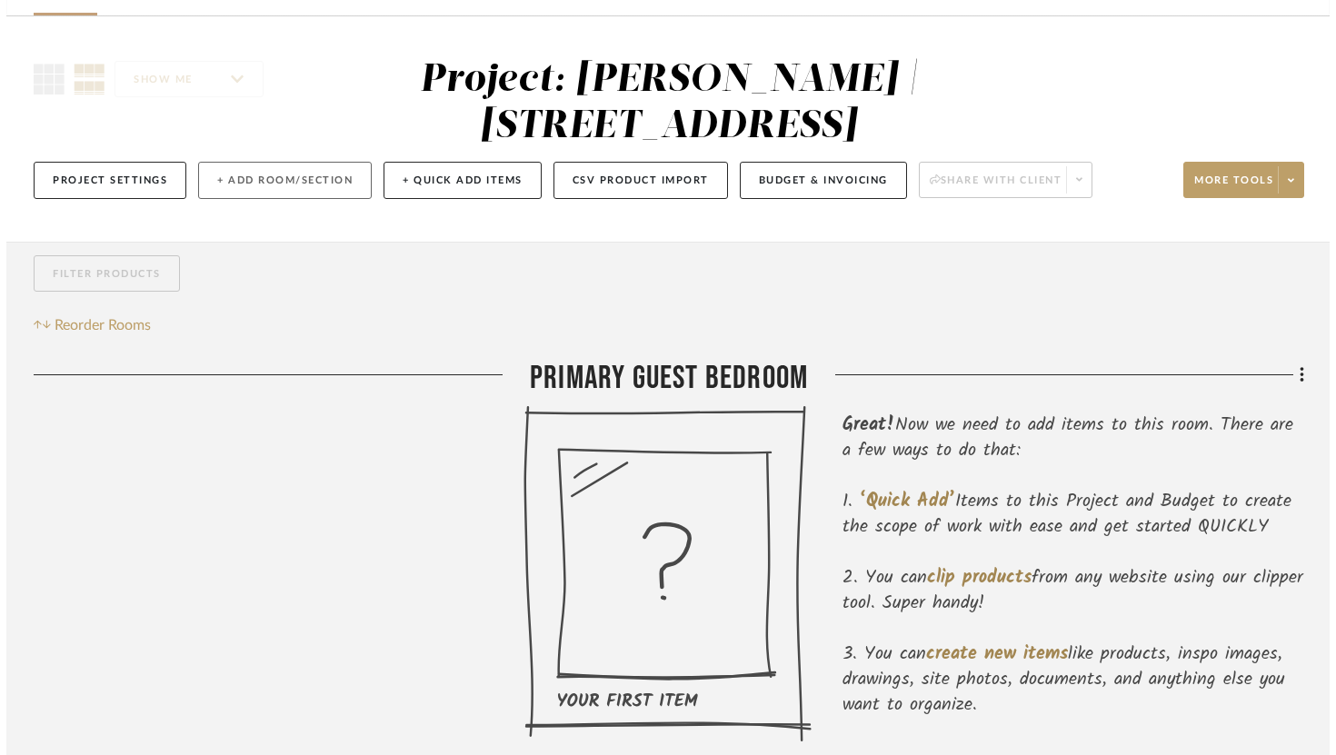
scroll to position [0, 0]
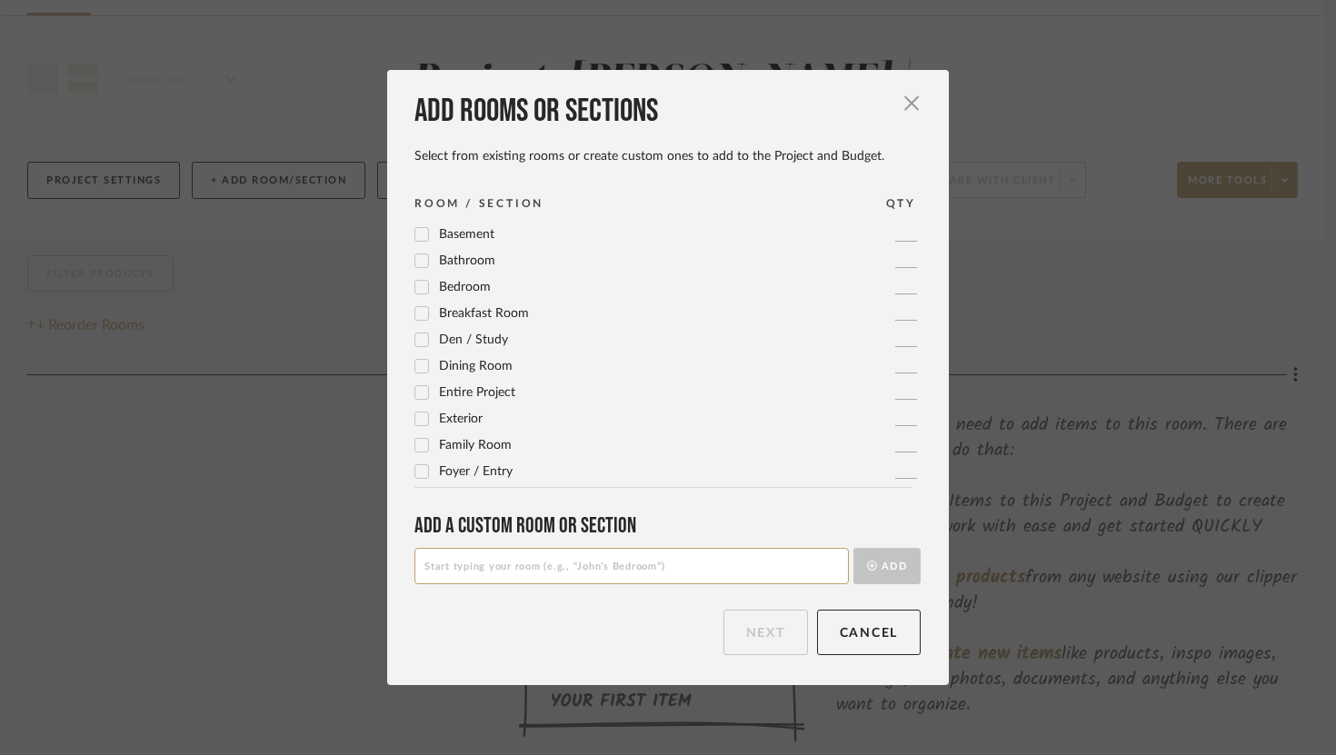
click at [524, 578] on input at bounding box center [631, 566] width 434 height 36
type input "Husband's Bedroom"
click at [878, 568] on button "Add" at bounding box center [887, 566] width 67 height 36
click at [783, 632] on button "Next" at bounding box center [766, 632] width 85 height 45
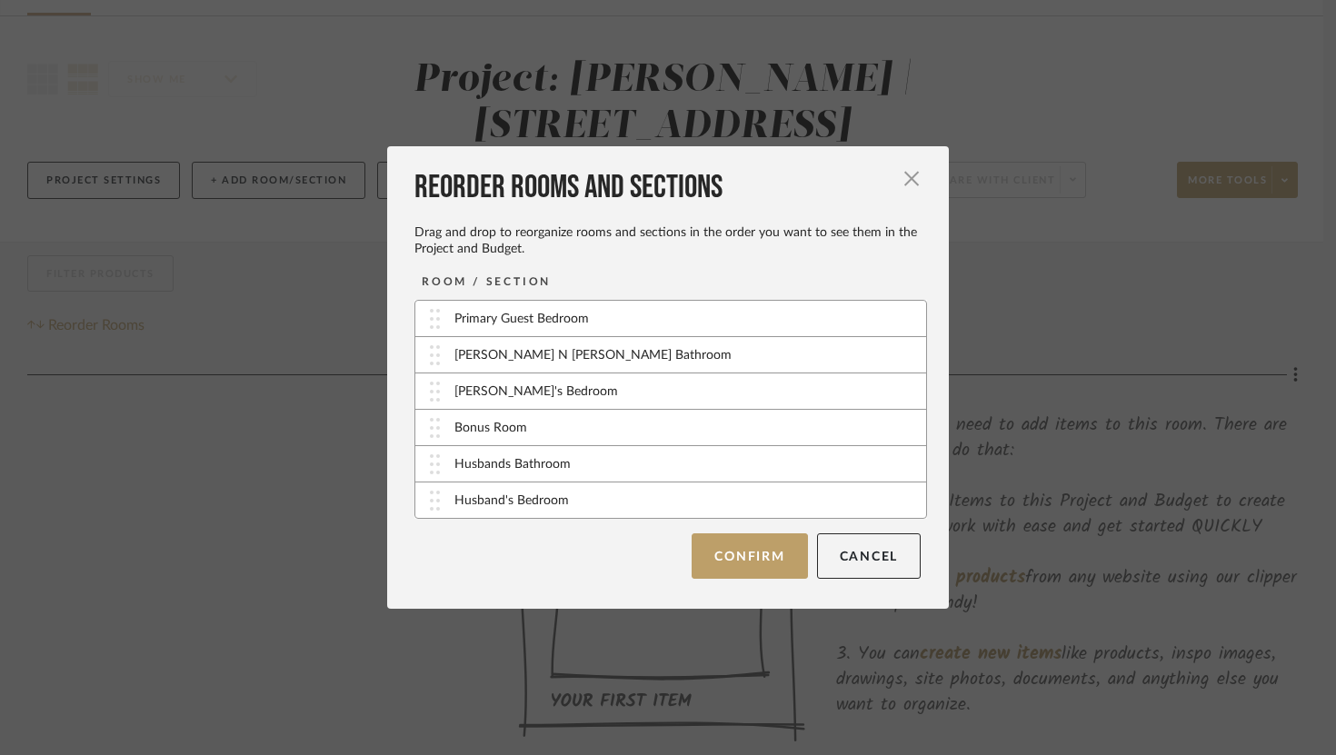
click at [748, 476] on div "Husbands Bathroom" at bounding box center [670, 464] width 511 height 36
click at [755, 544] on button "Confirm" at bounding box center [749, 556] width 115 height 45
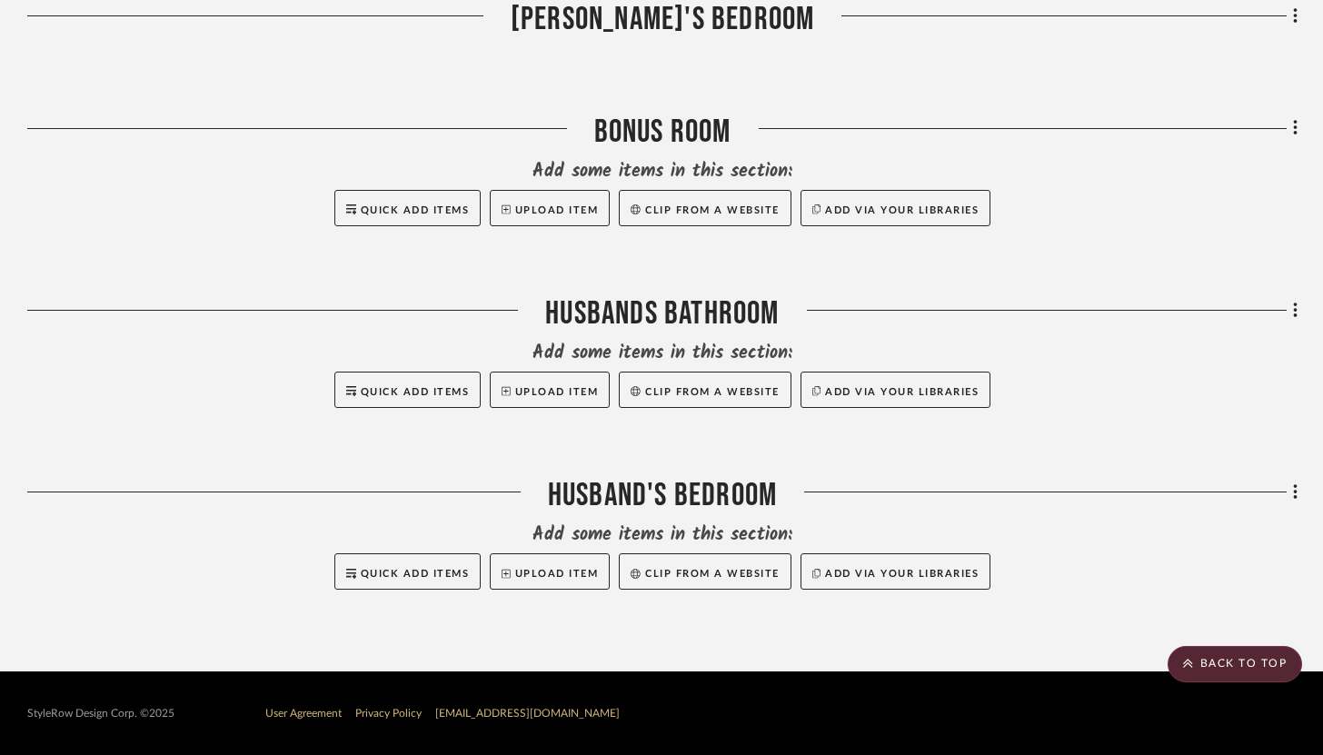
scroll to position [1113, 0]
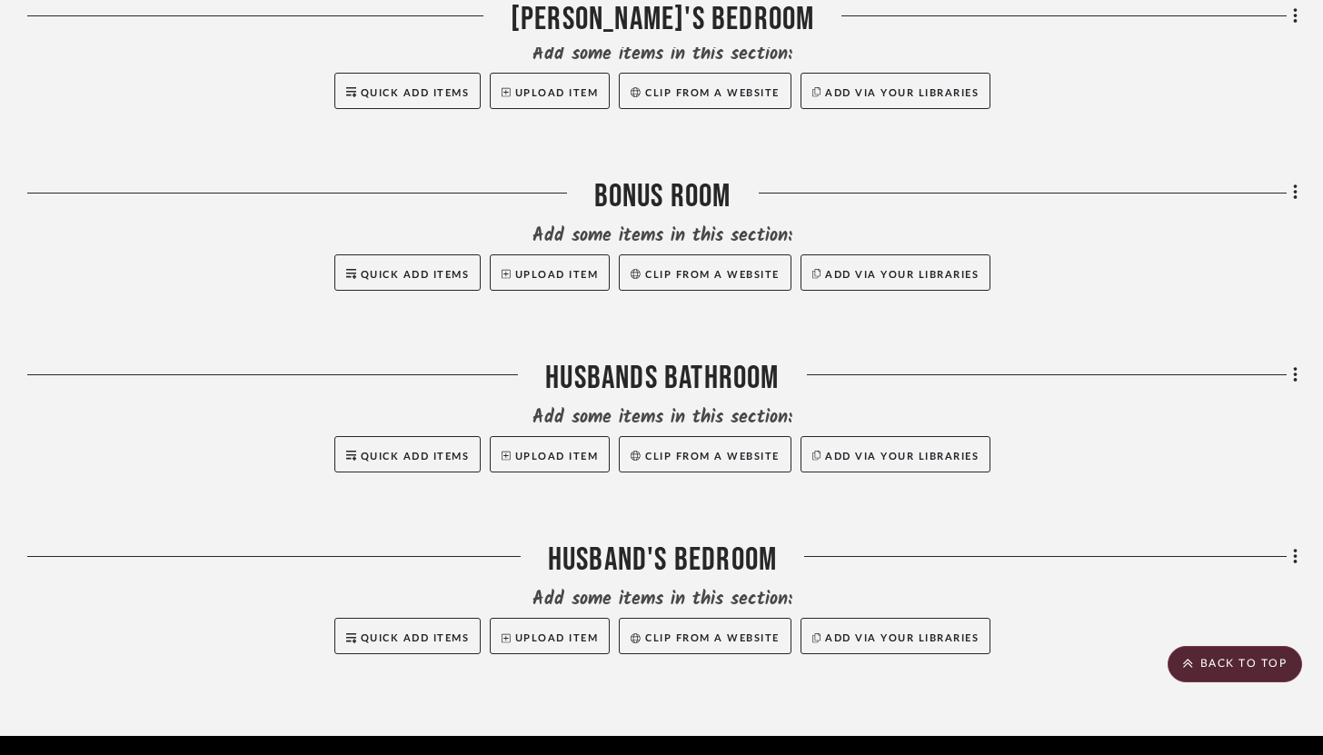
click at [1290, 367] on fa-icon at bounding box center [1293, 377] width 12 height 30
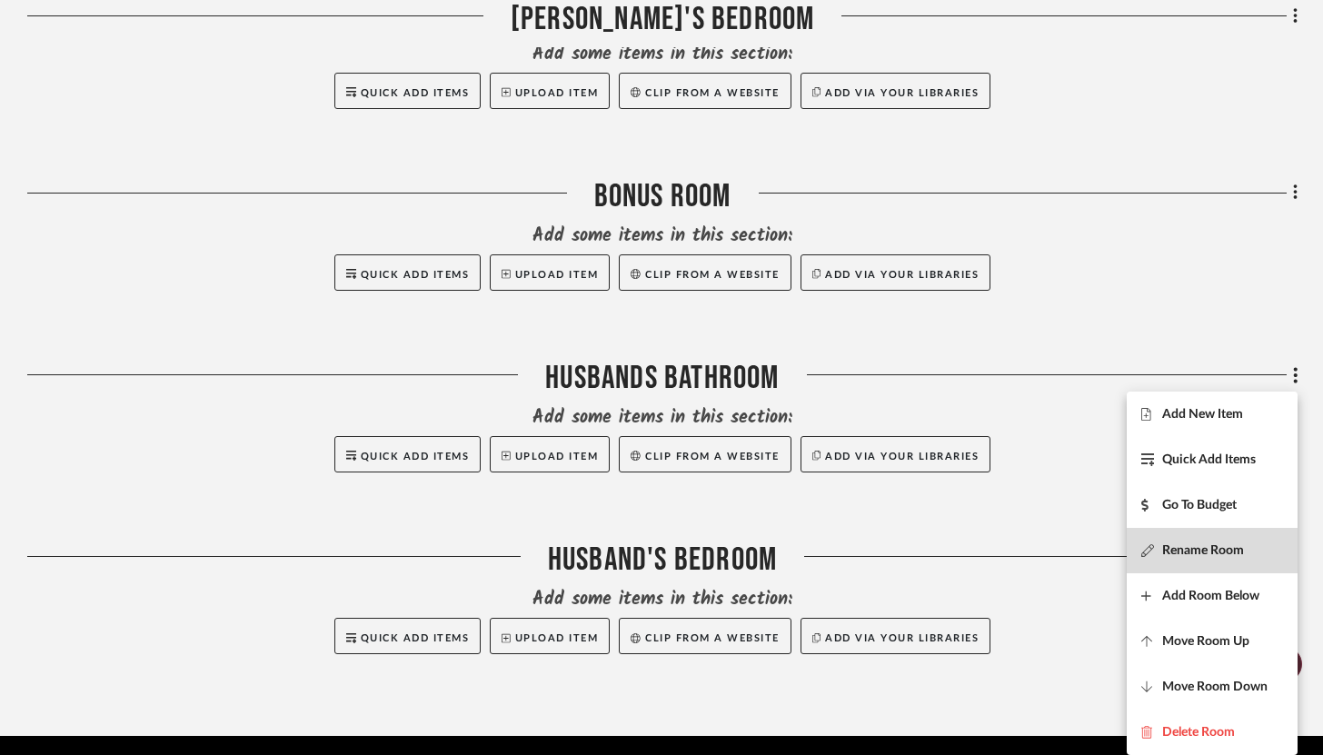
click at [1233, 540] on button "Rename Room" at bounding box center [1212, 550] width 171 height 45
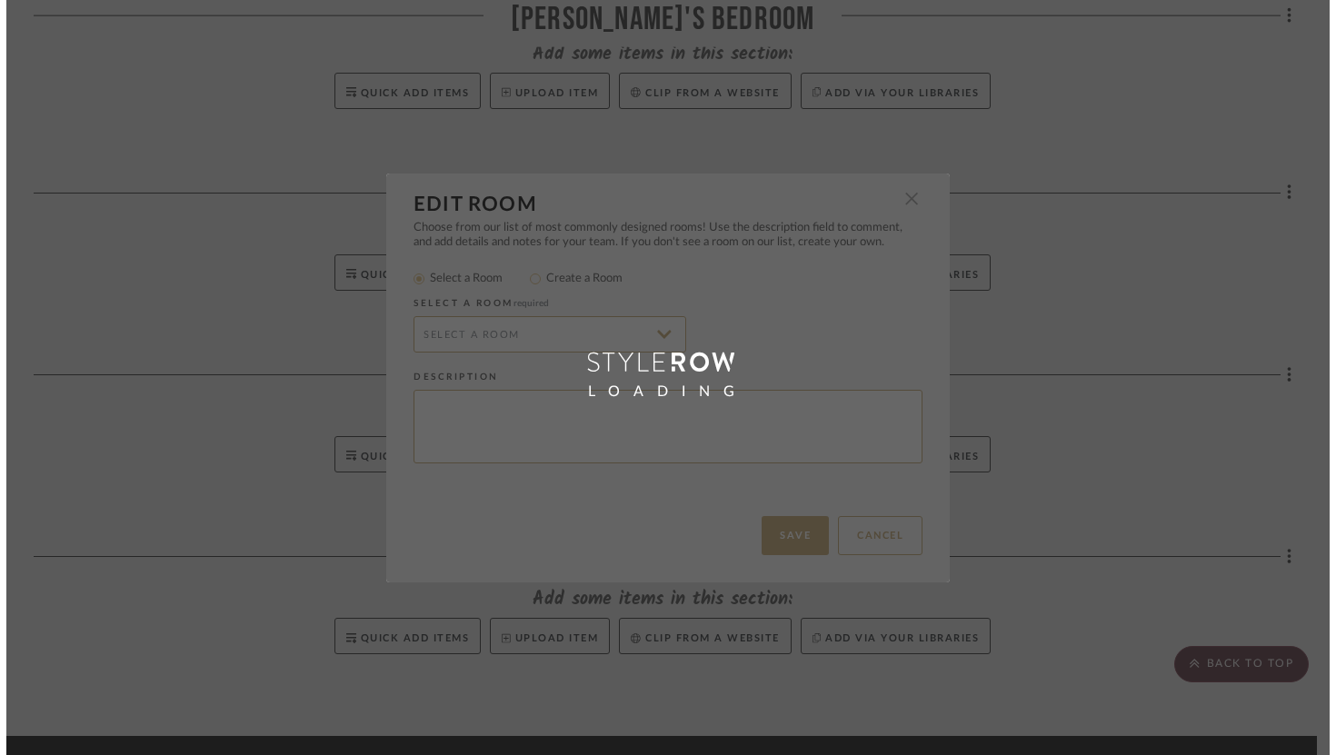
scroll to position [0, 0]
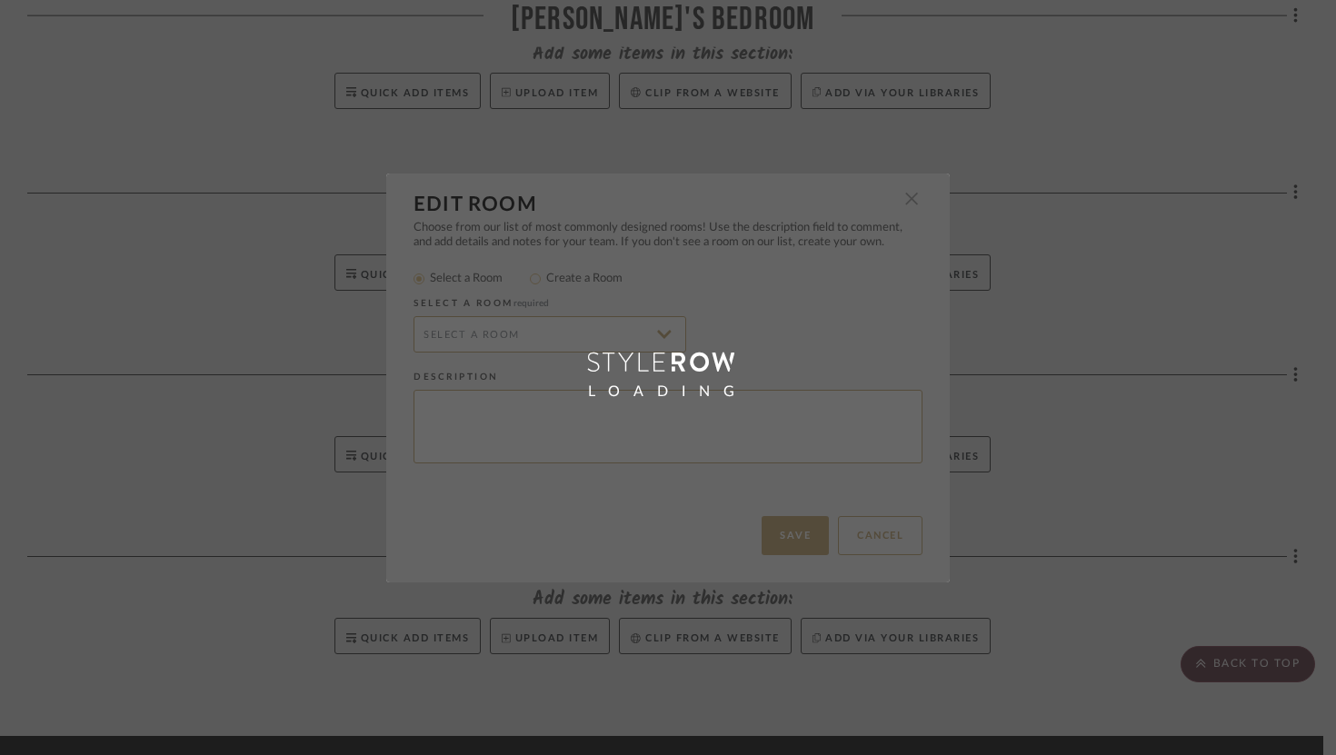
radio input "false"
radio input "true"
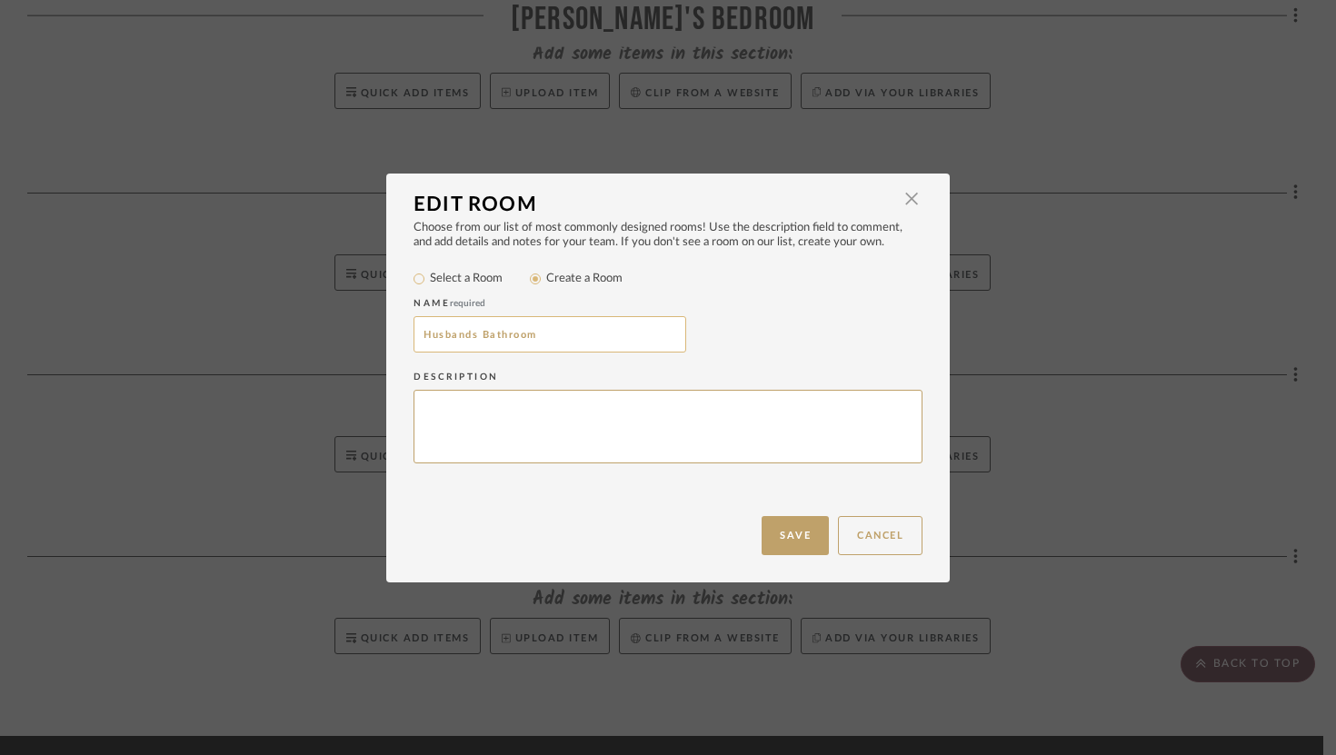
click at [464, 334] on input "Husbands Bathroom" at bounding box center [550, 334] width 273 height 36
type input "Husband's Bathroom"
click at [800, 547] on button "Save" at bounding box center [795, 535] width 67 height 39
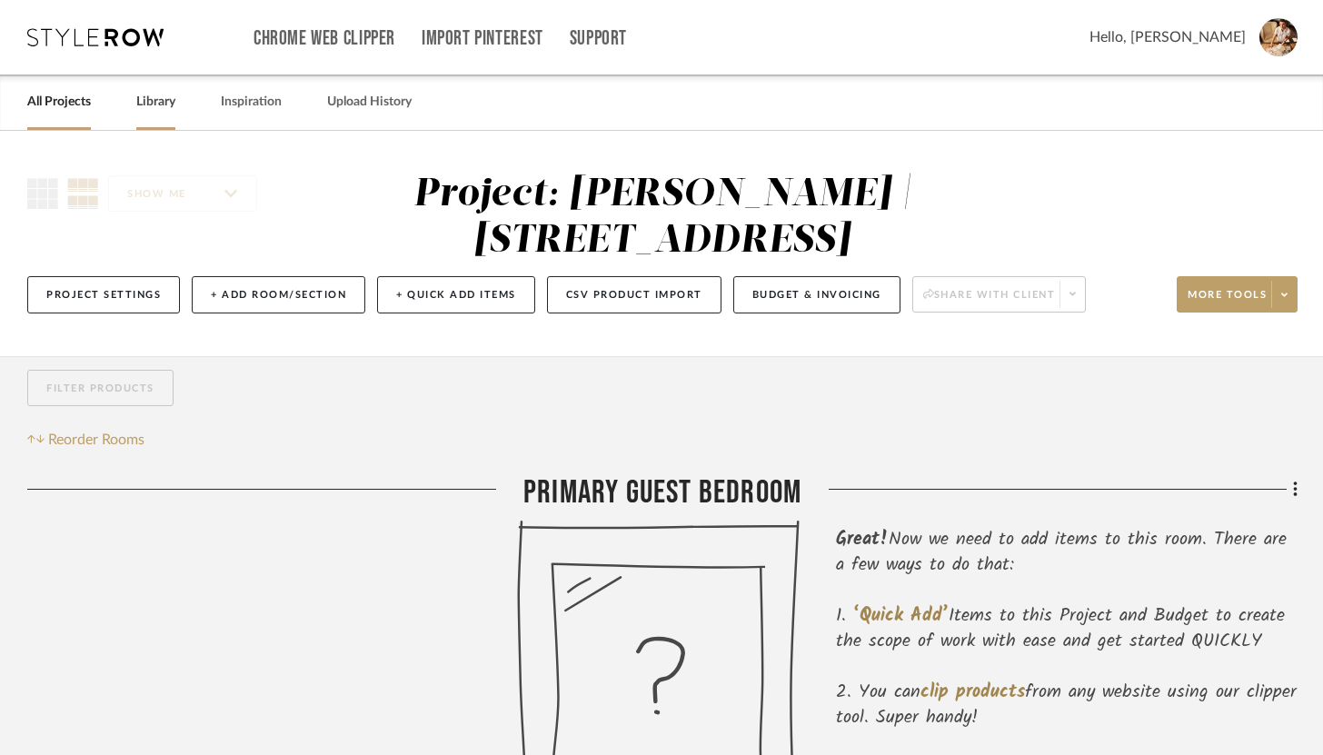
click at [156, 95] on link "Library" at bounding box center [155, 102] width 39 height 25
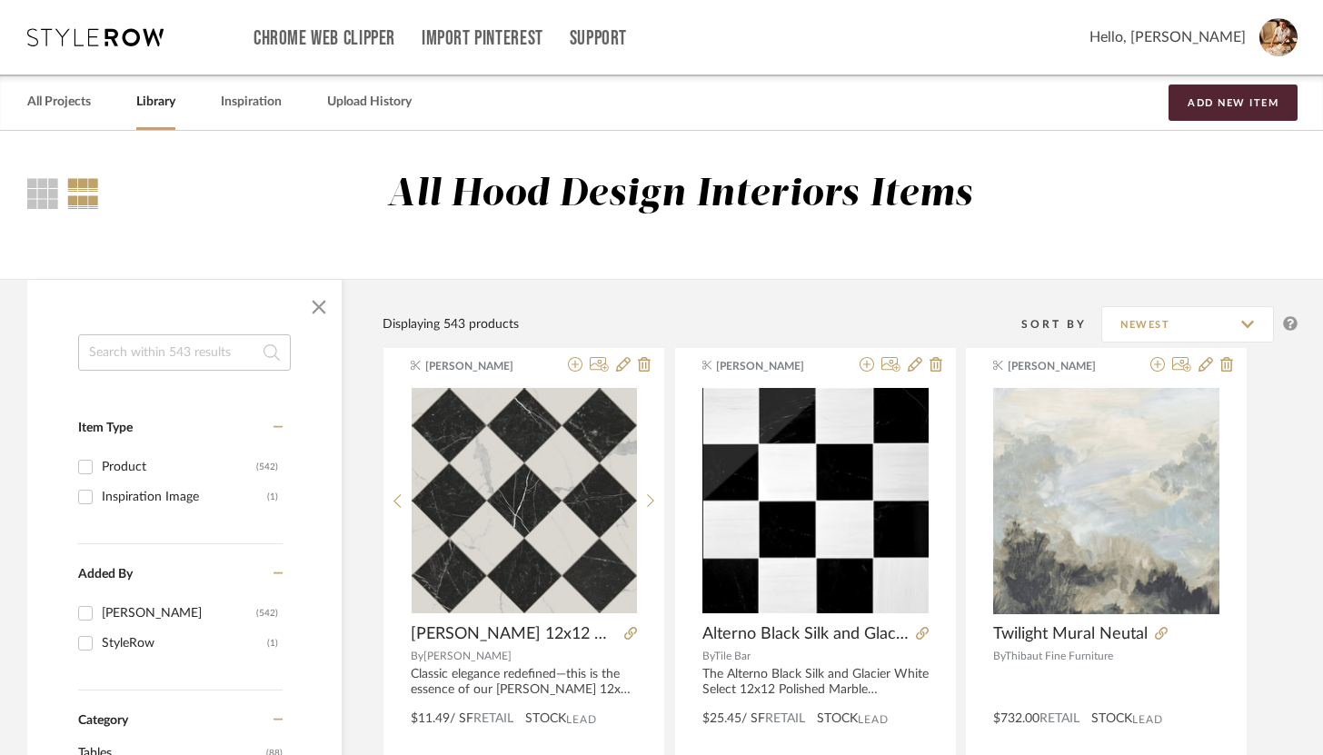
click at [175, 344] on input at bounding box center [184, 352] width 213 height 36
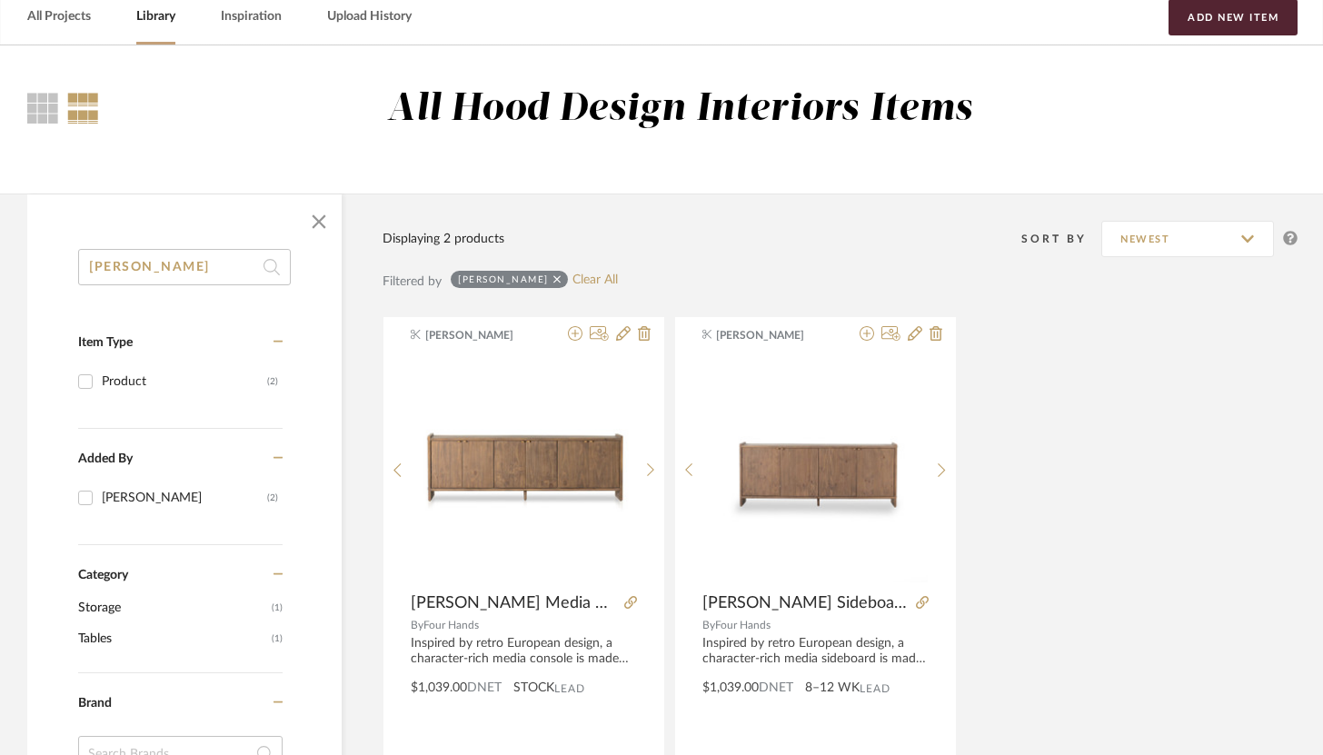
scroll to position [99, 0]
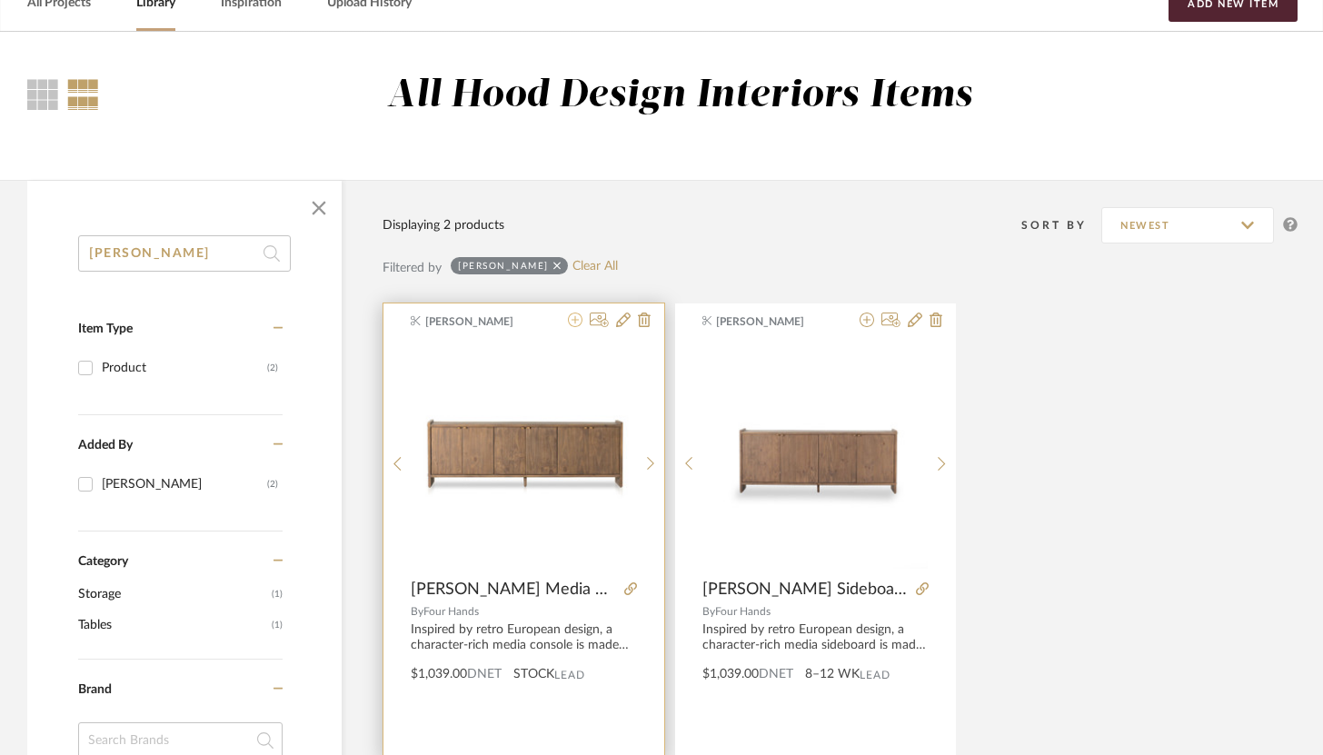
click at [575, 324] on icon at bounding box center [575, 320] width 15 height 15
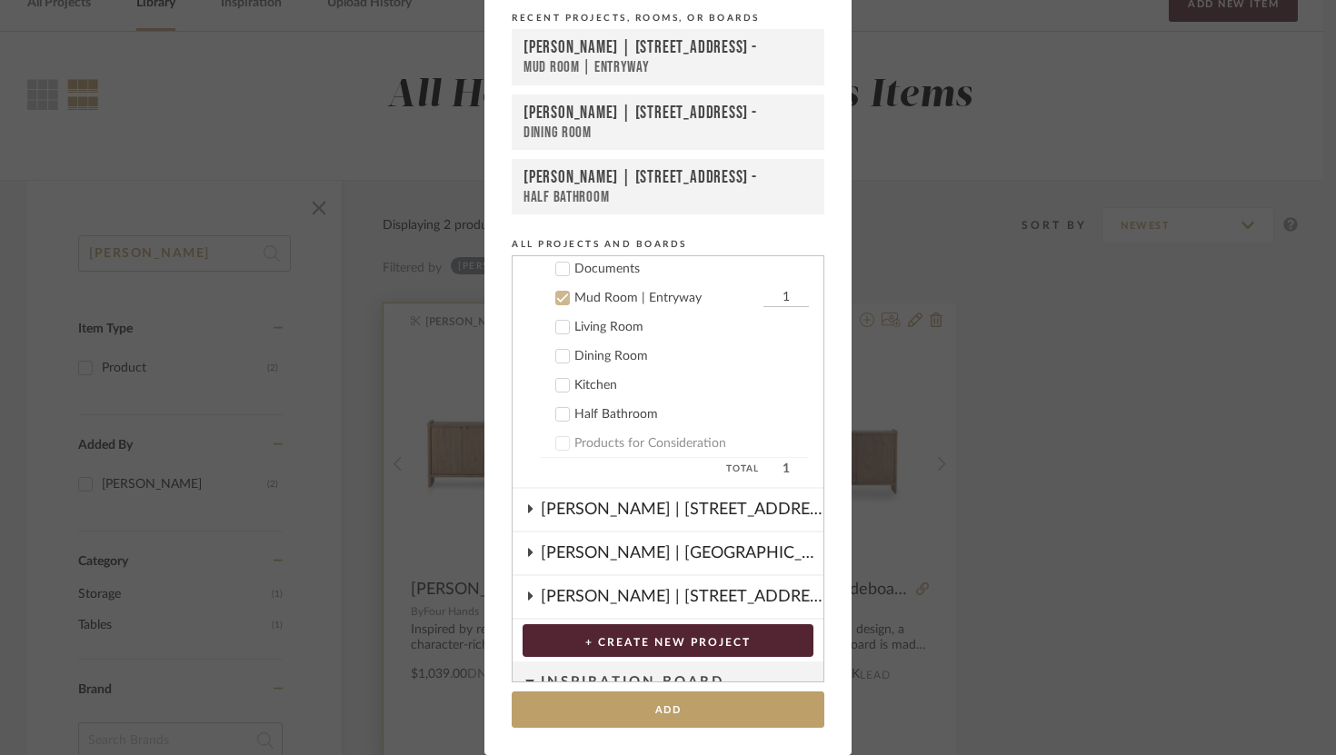
scroll to position [126, 0]
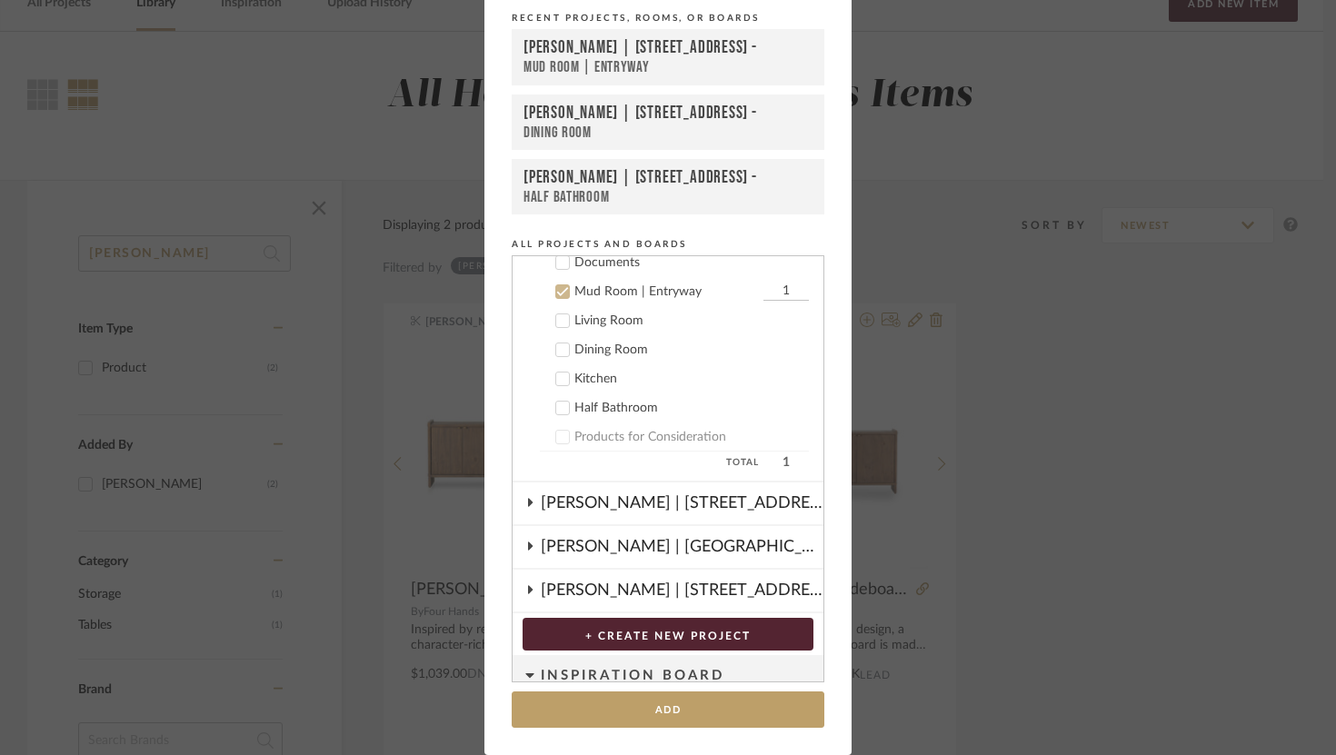
click at [557, 286] on icon at bounding box center [562, 291] width 13 height 13
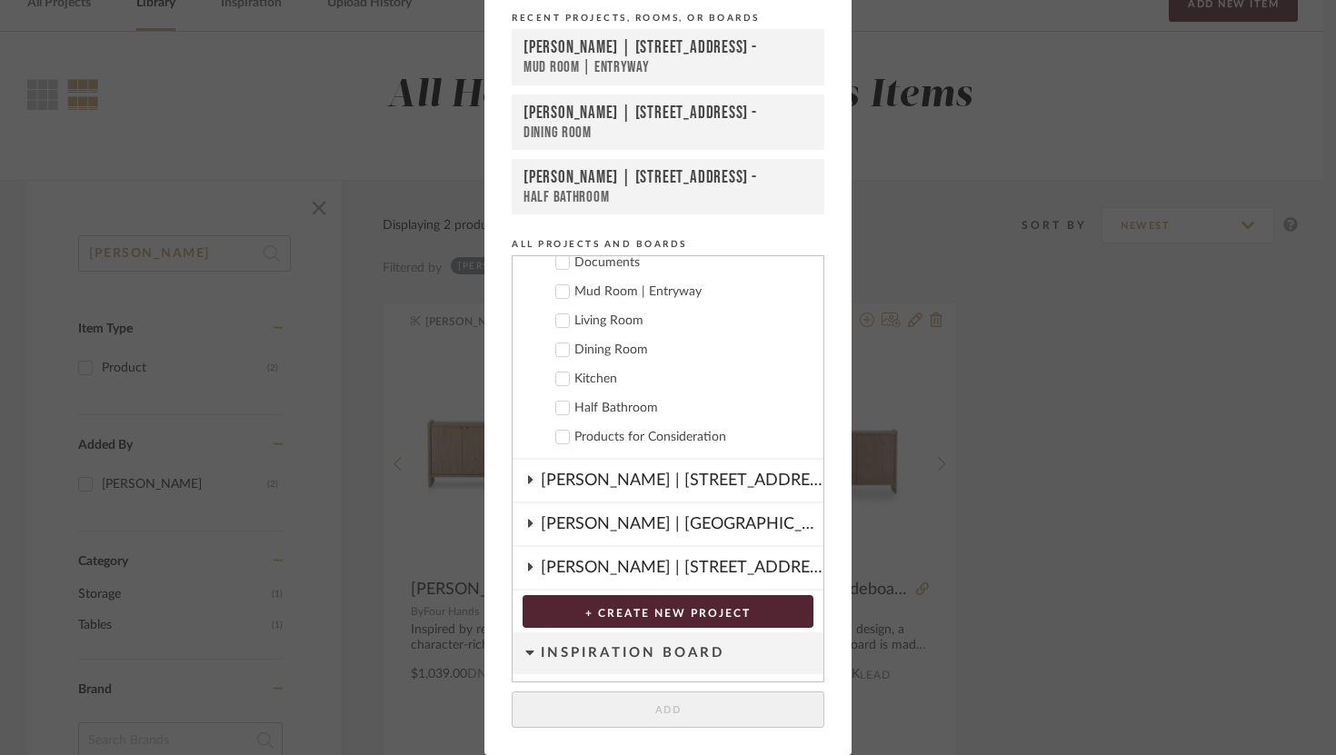
click at [556, 565] on div "Theresa Pollard | 9331 Bronze Branch Ln" at bounding box center [682, 568] width 283 height 42
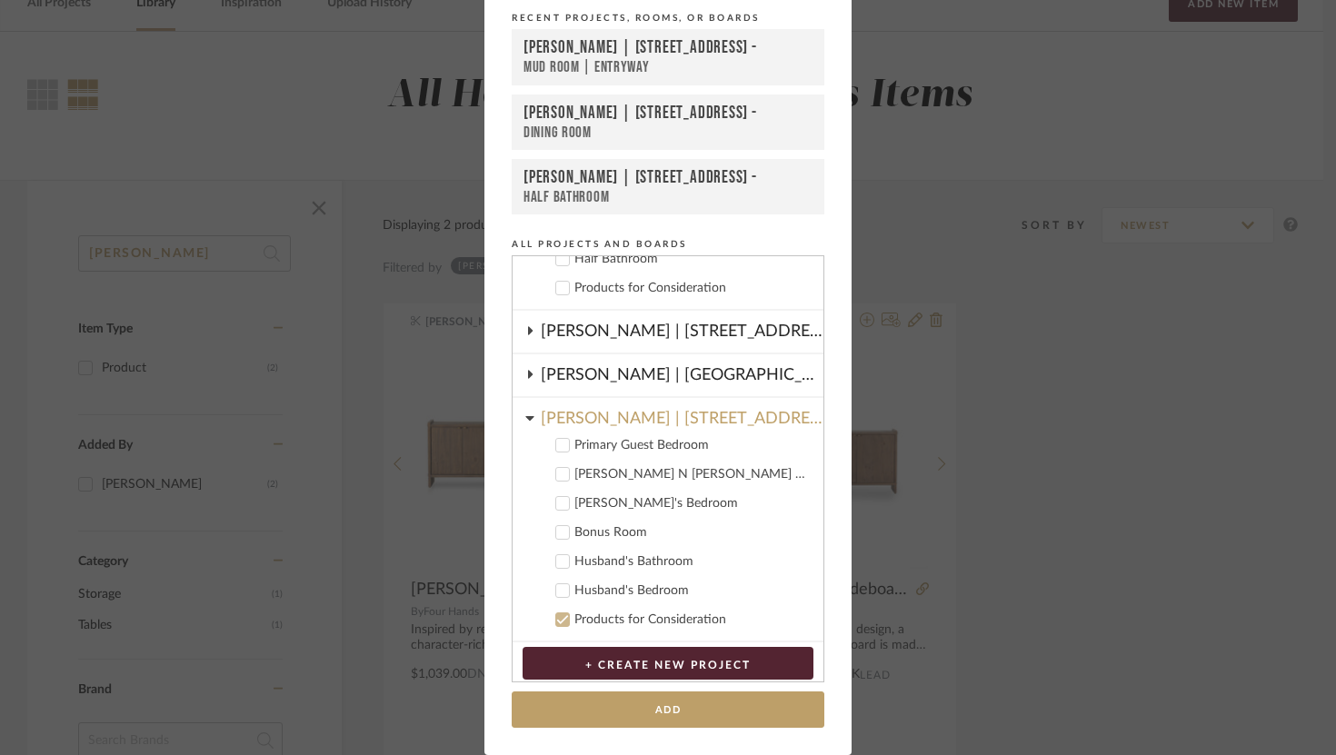
scroll to position [276, 0]
click at [556, 534] on icon at bounding box center [562, 531] width 13 height 13
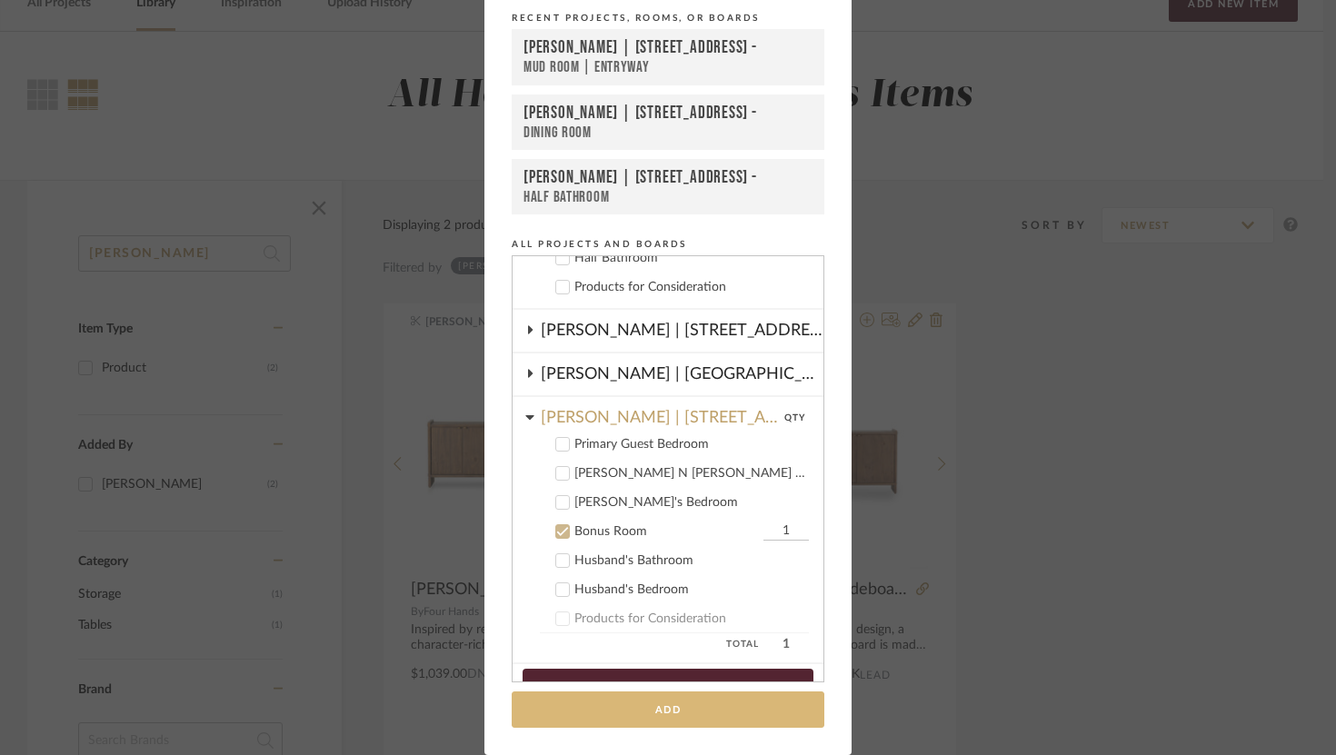
click at [627, 713] on button "Add" at bounding box center [668, 710] width 313 height 37
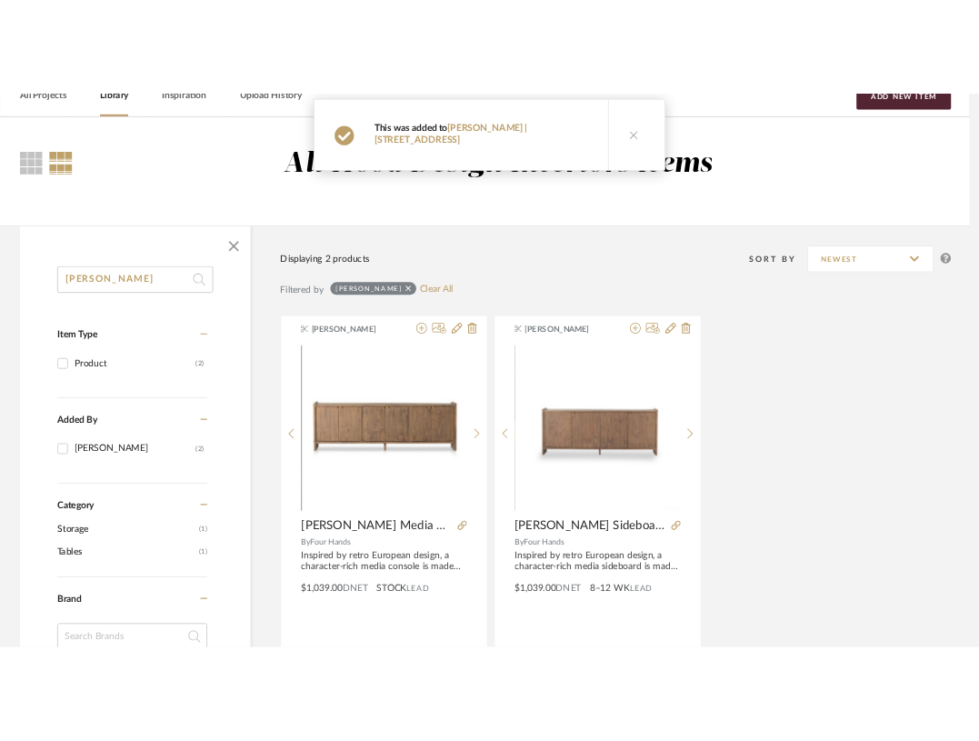
scroll to position [99, 0]
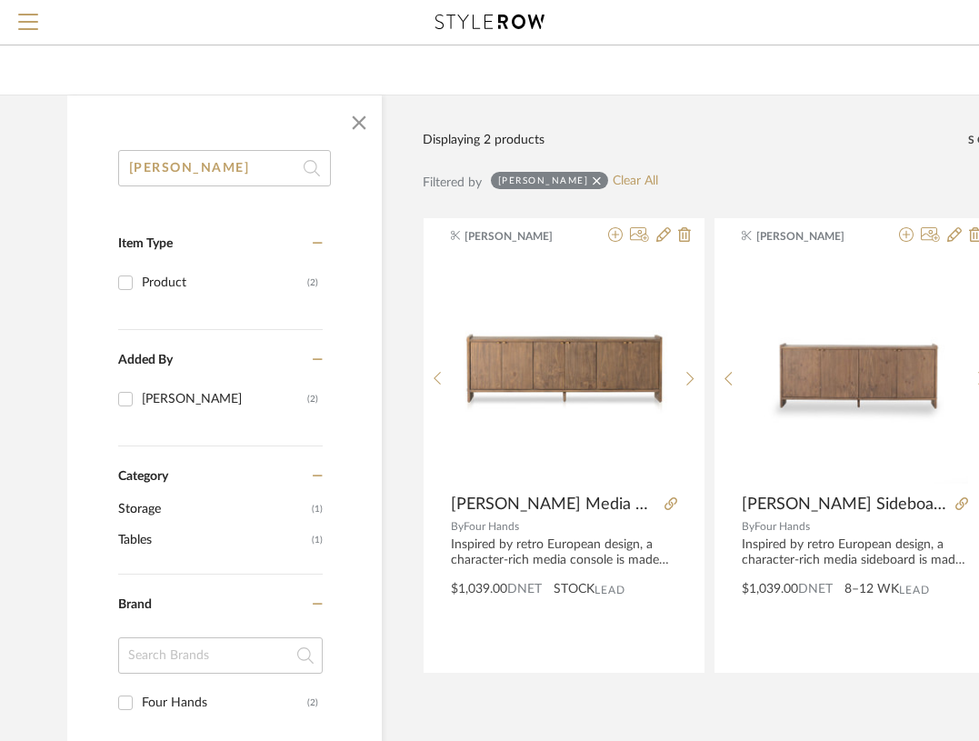
drag, startPoint x: 288, startPoint y: 162, endPoint x: 78, endPoint y: 169, distance: 210.1
click at [78, 169] on div "etro Item Type Product (2) Added By Brandon Hood (2) Category Storage (1) Table…" at bounding box center [224, 661] width 315 height 1023
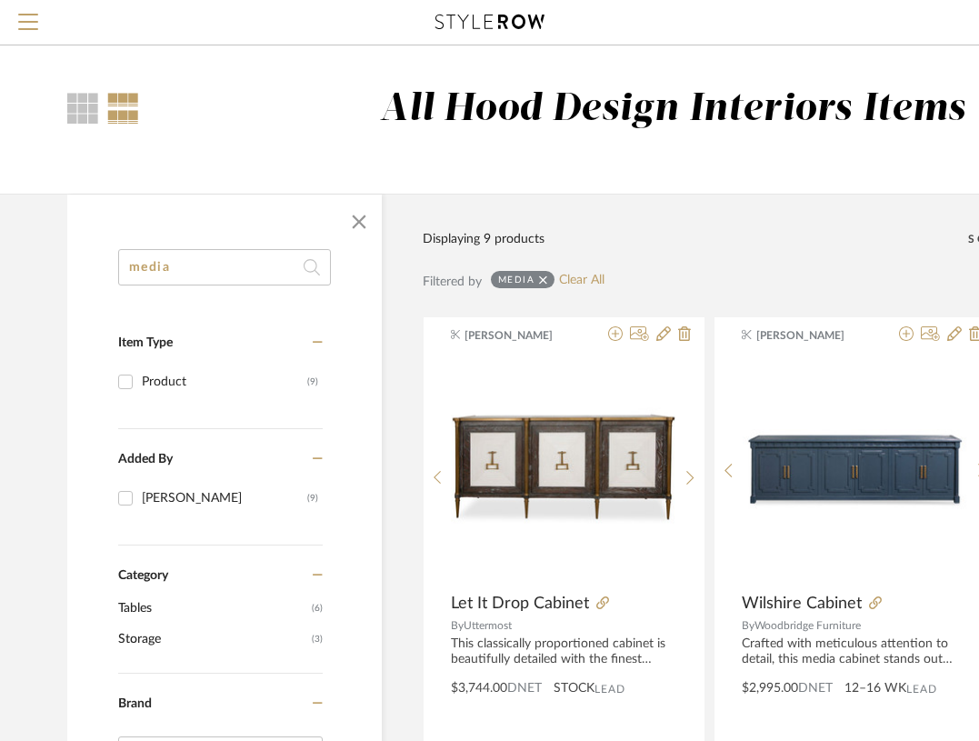
type input "media"
click at [33, 15] on span "Menu" at bounding box center [28, 15] width 20 height 2
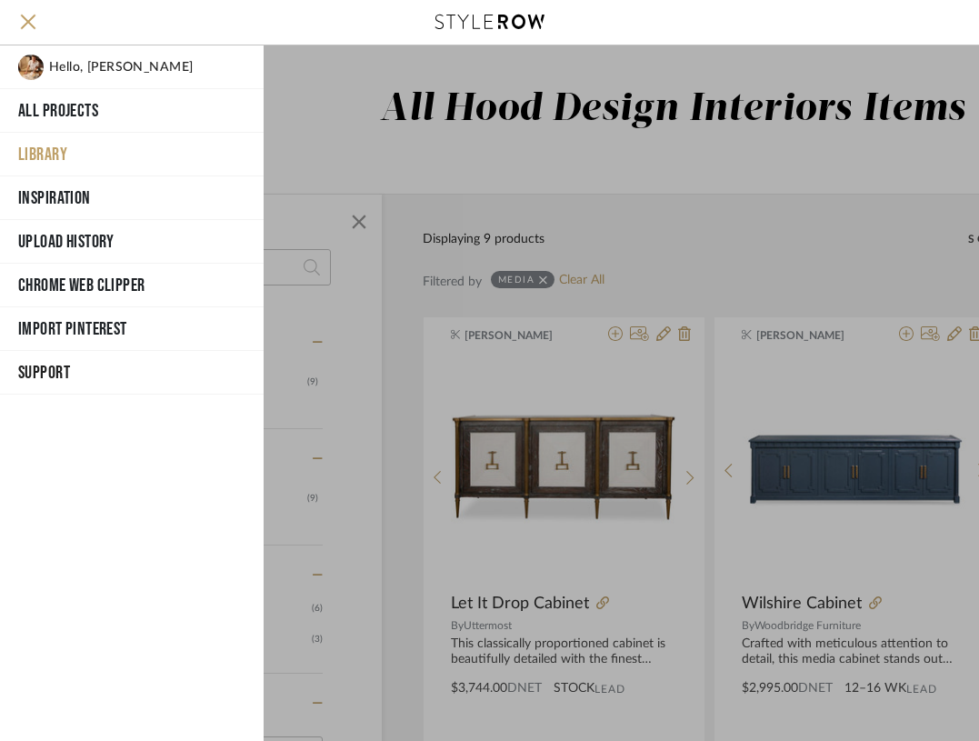
click at [62, 153] on button "Library" at bounding box center [132, 155] width 264 height 44
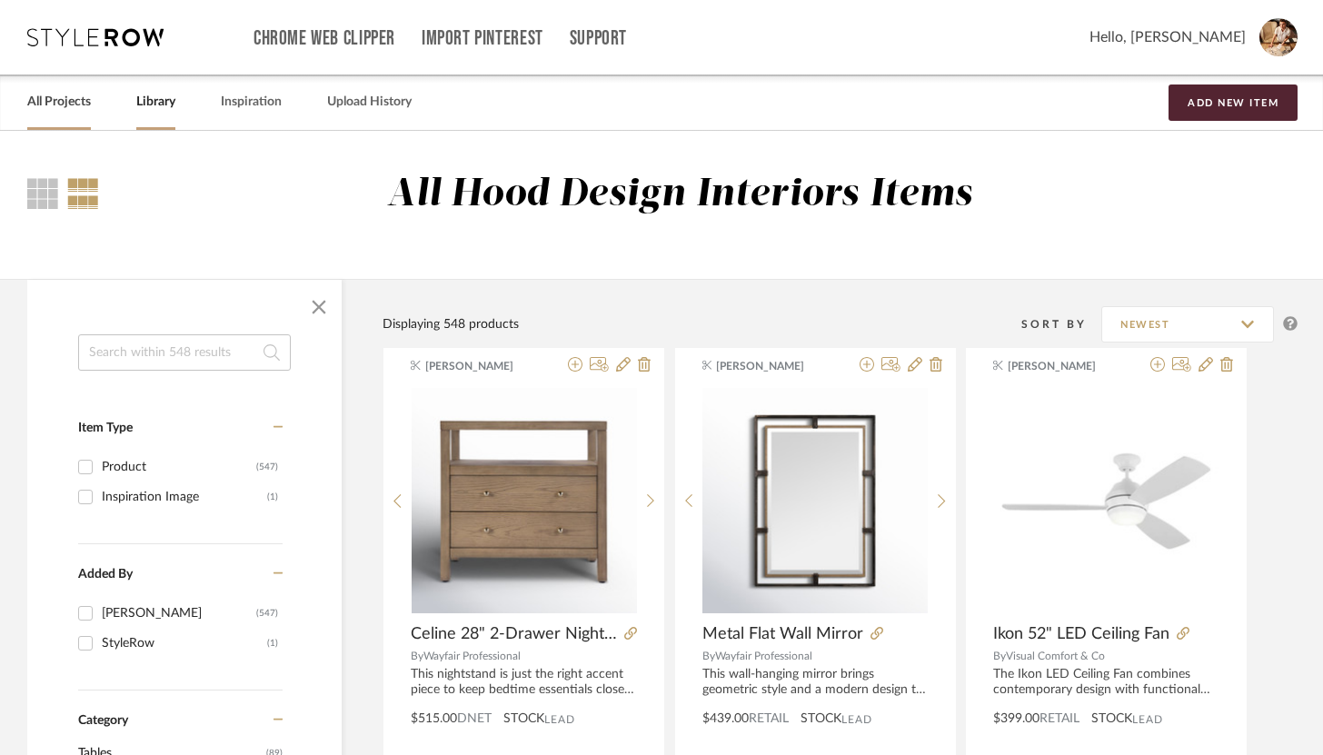
click at [66, 108] on link "All Projects" at bounding box center [59, 102] width 64 height 25
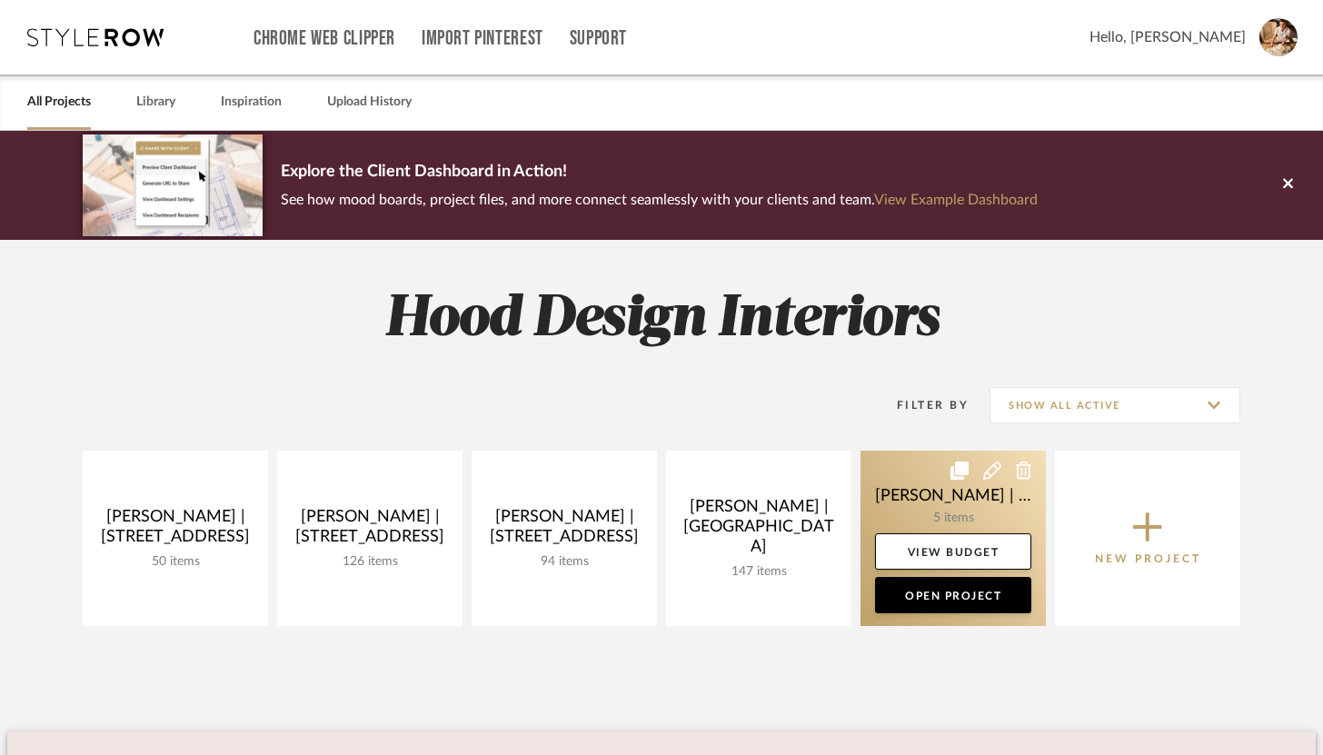
click at [918, 504] on link at bounding box center [953, 538] width 185 height 175
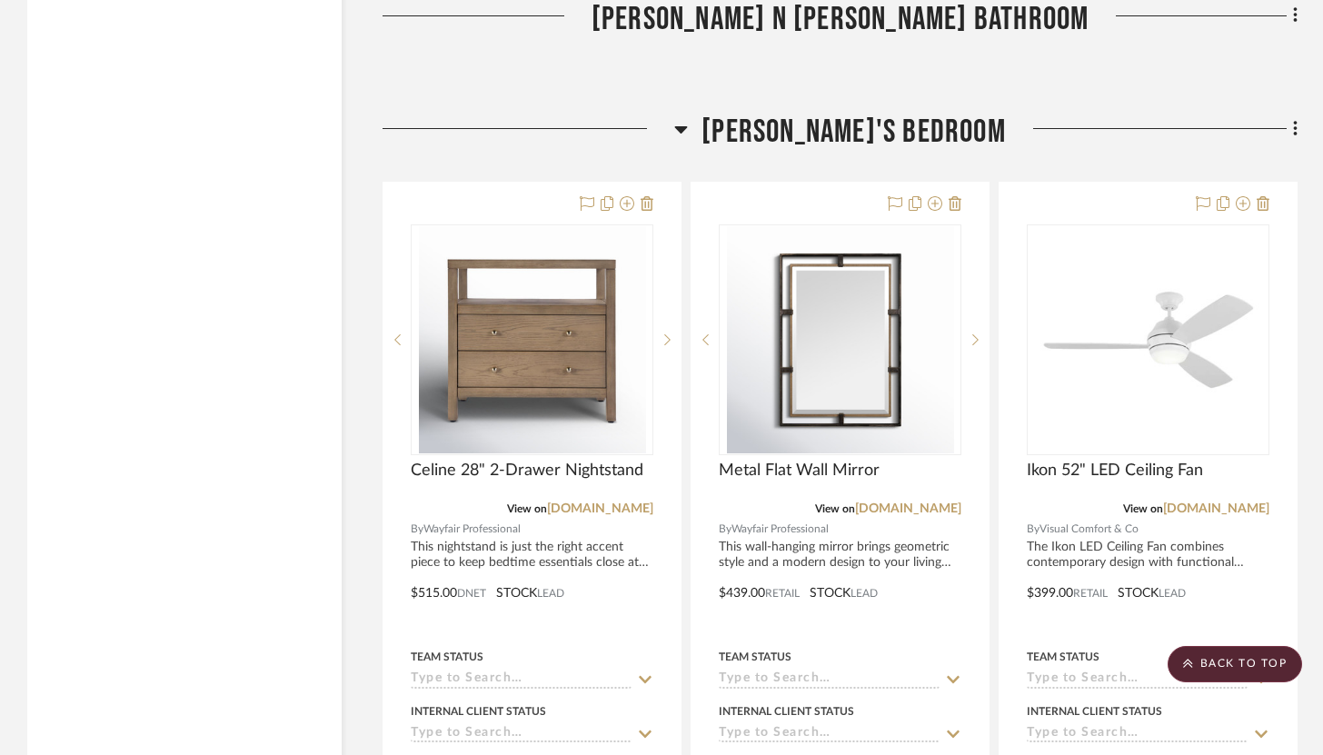
scroll to position [2236, 0]
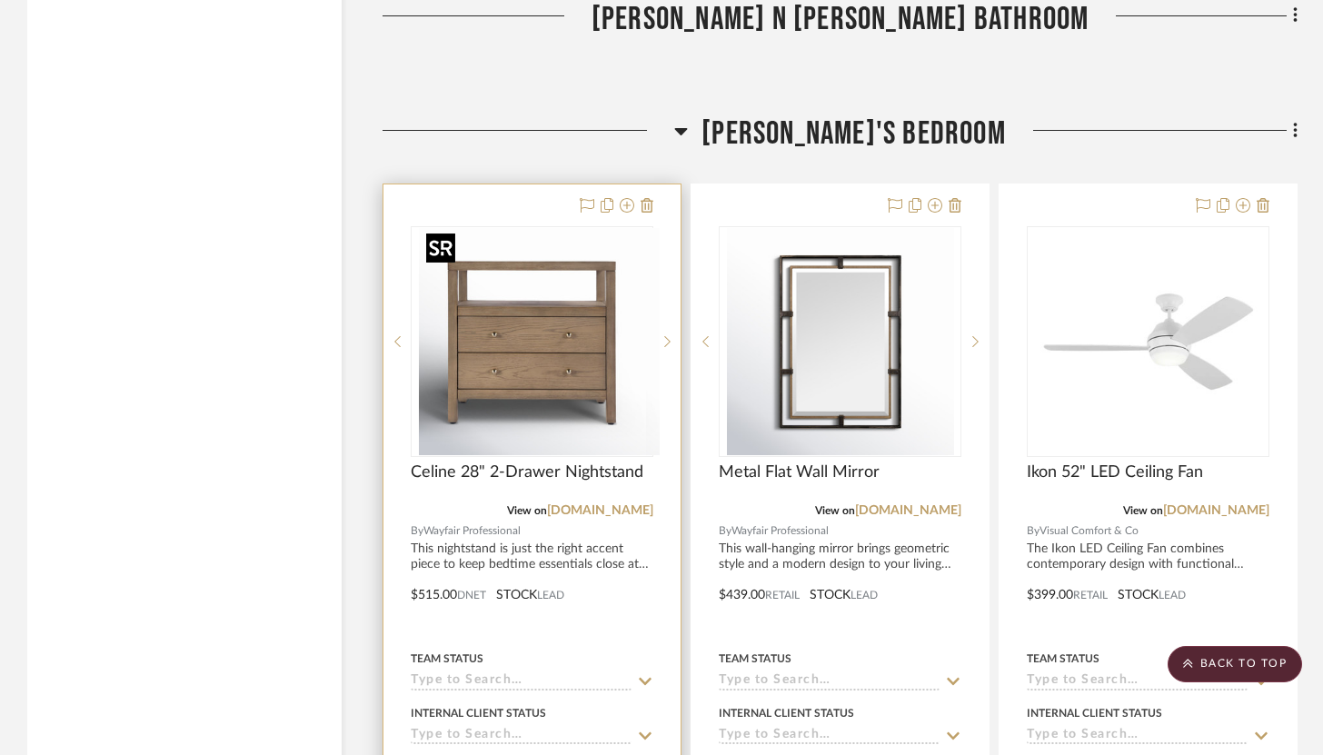
click at [552, 341] on img "0" at bounding box center [546, 341] width 227 height 227
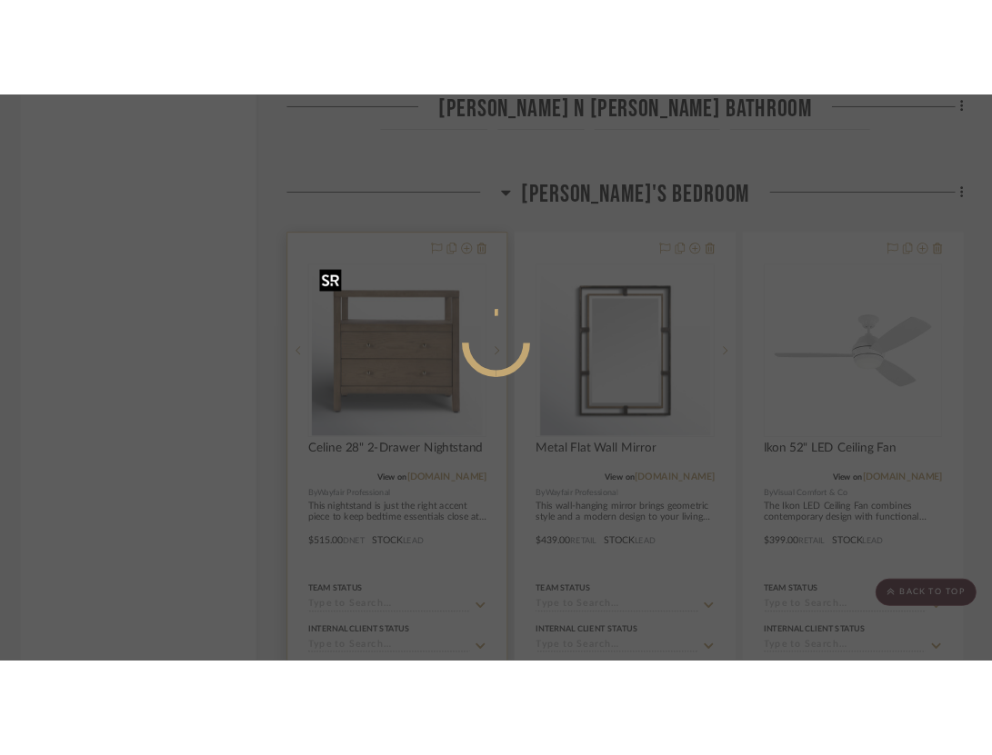
scroll to position [0, 0]
